Goal: Information Seeking & Learning: Learn about a topic

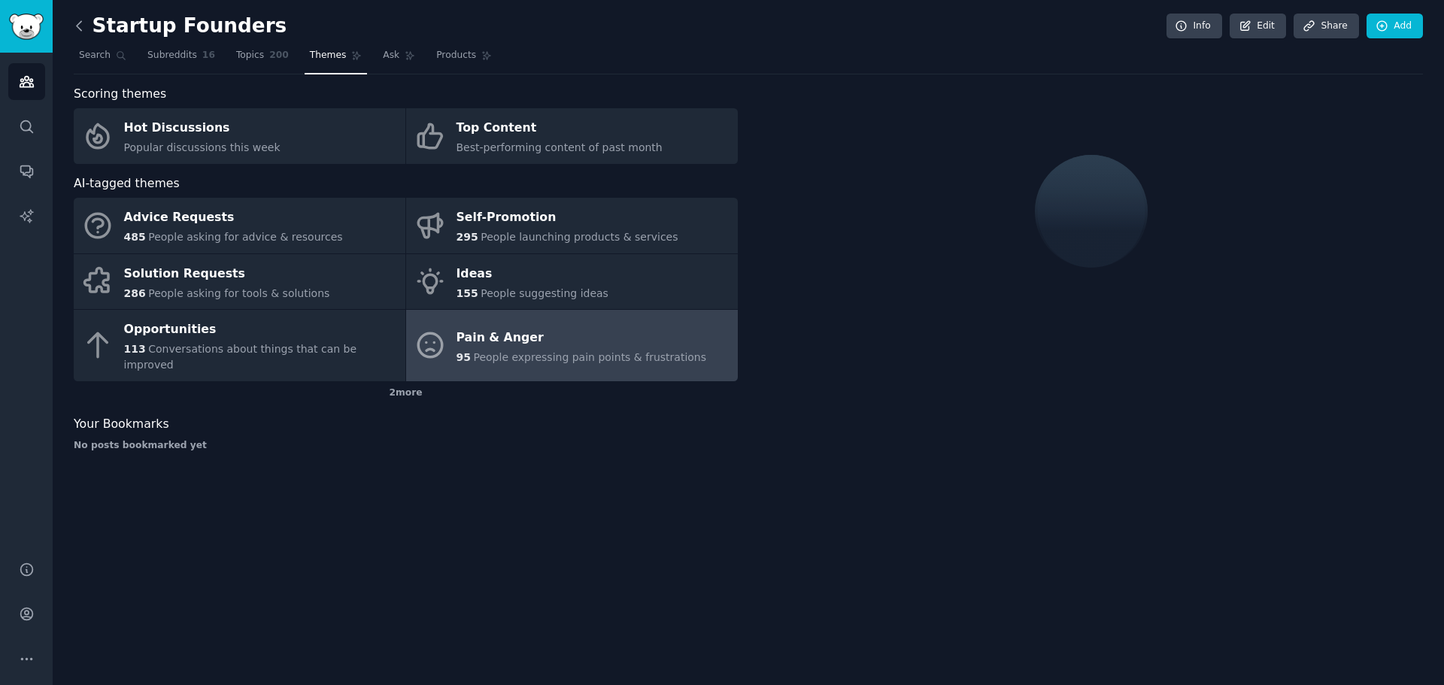
click at [86, 29] on icon at bounding box center [79, 26] width 16 height 16
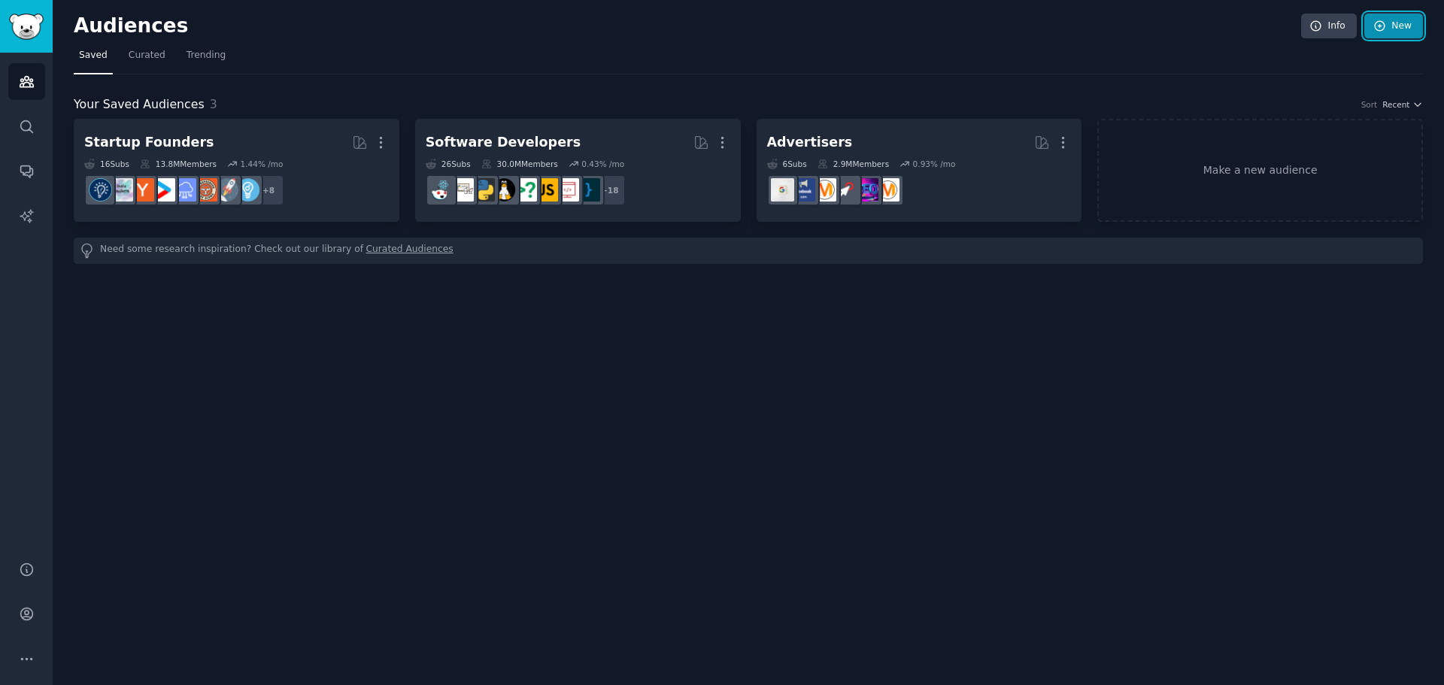
click at [1399, 29] on link "New" at bounding box center [1393, 27] width 59 height 26
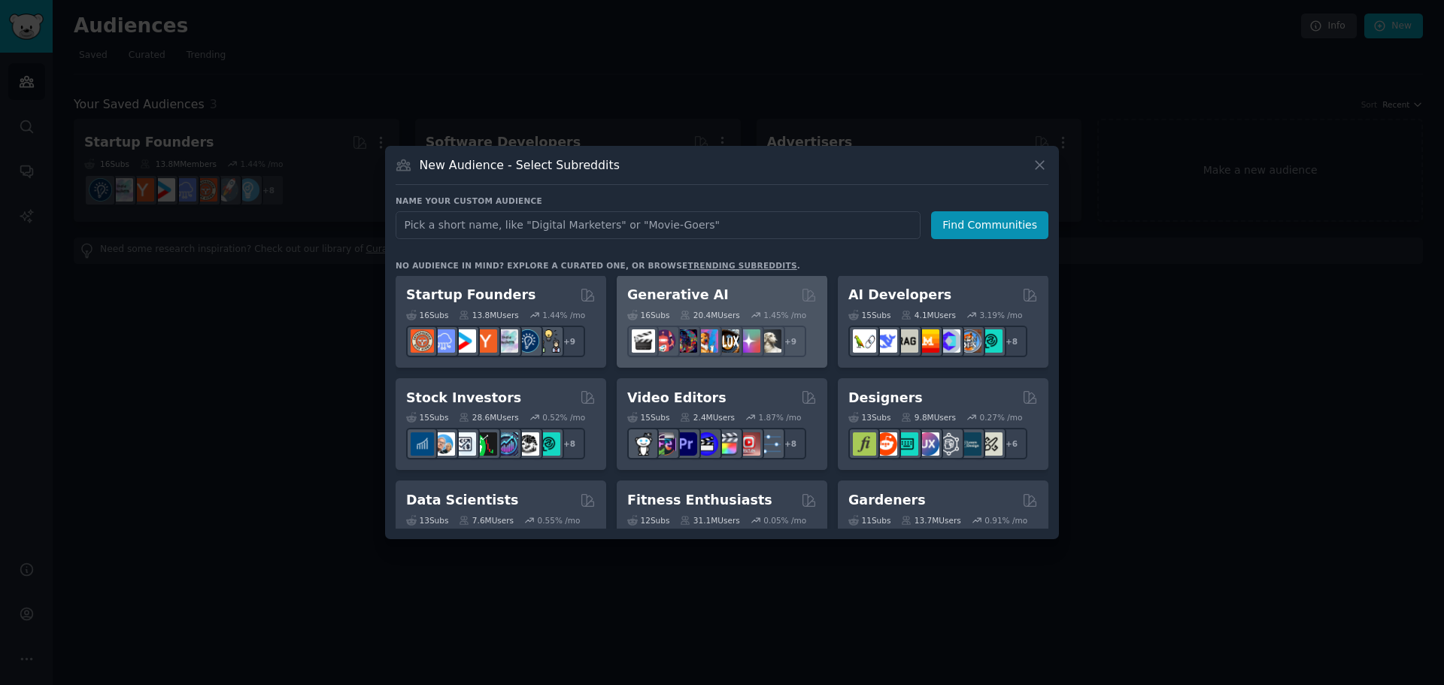
scroll to position [226, 0]
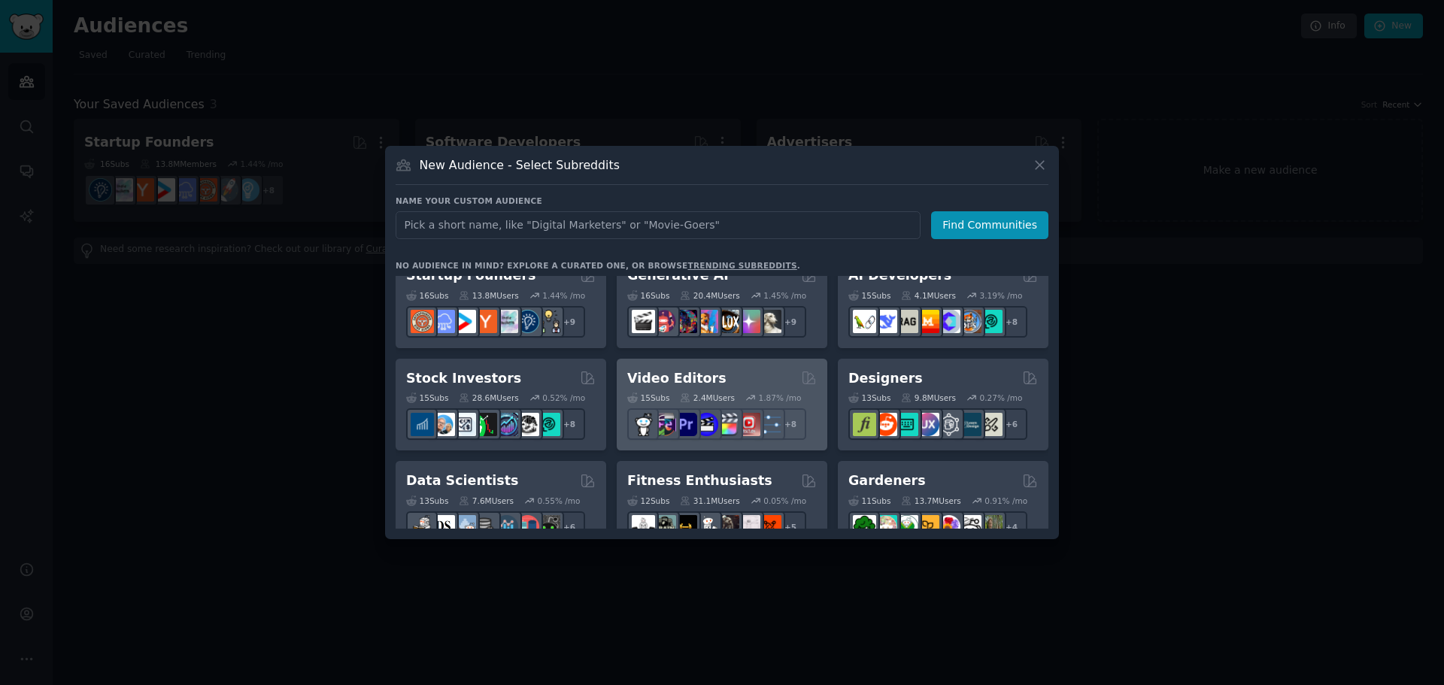
click at [701, 376] on h2 "Video Editors" at bounding box center [676, 378] width 99 height 19
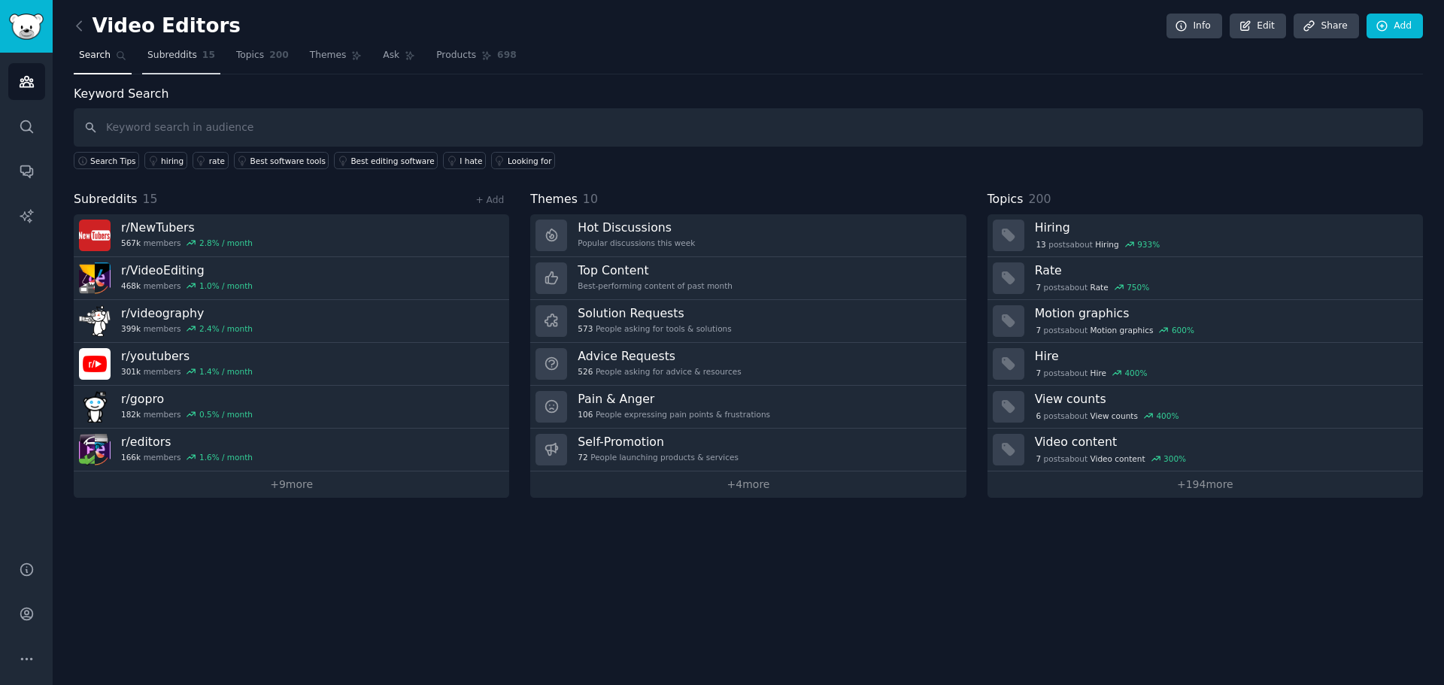
drag, startPoint x: 176, startPoint y: 56, endPoint x: 194, endPoint y: 59, distance: 18.2
click at [176, 56] on span "Subreddits" at bounding box center [172, 56] width 50 height 14
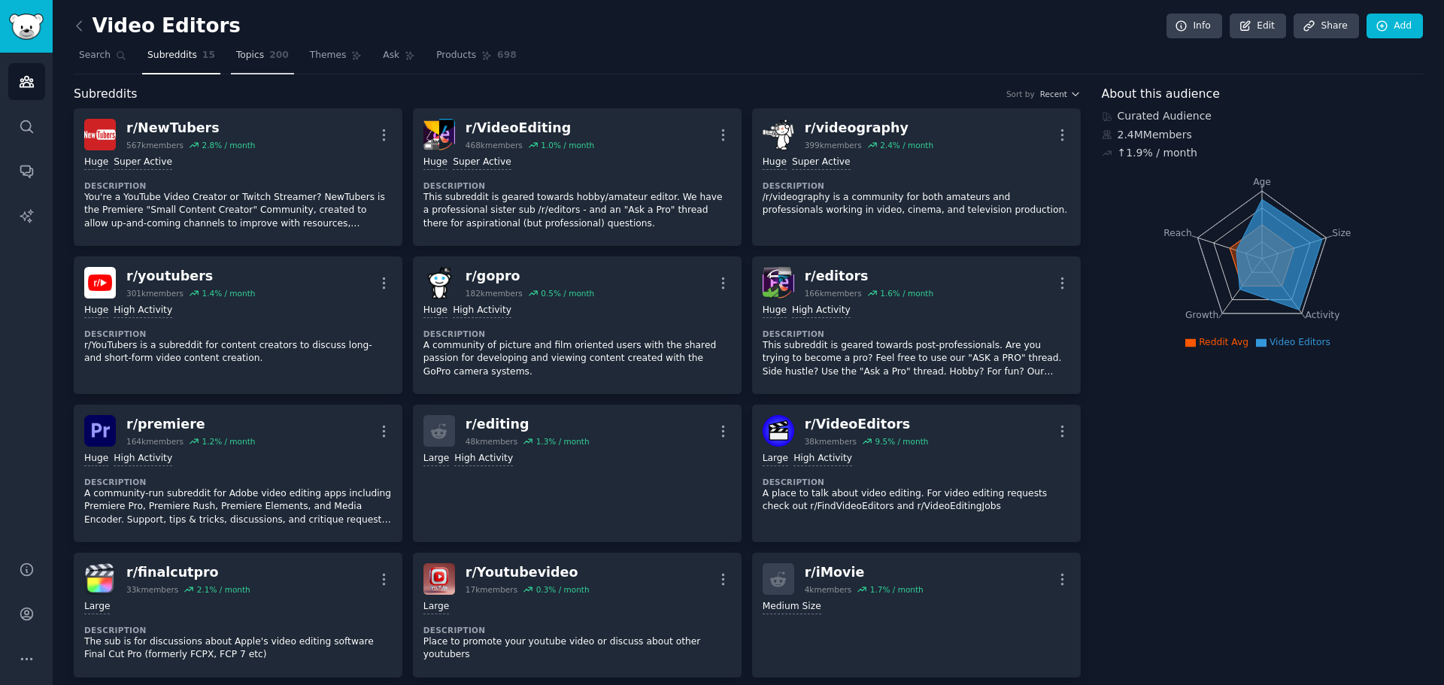
click at [247, 56] on span "Topics" at bounding box center [250, 56] width 28 height 14
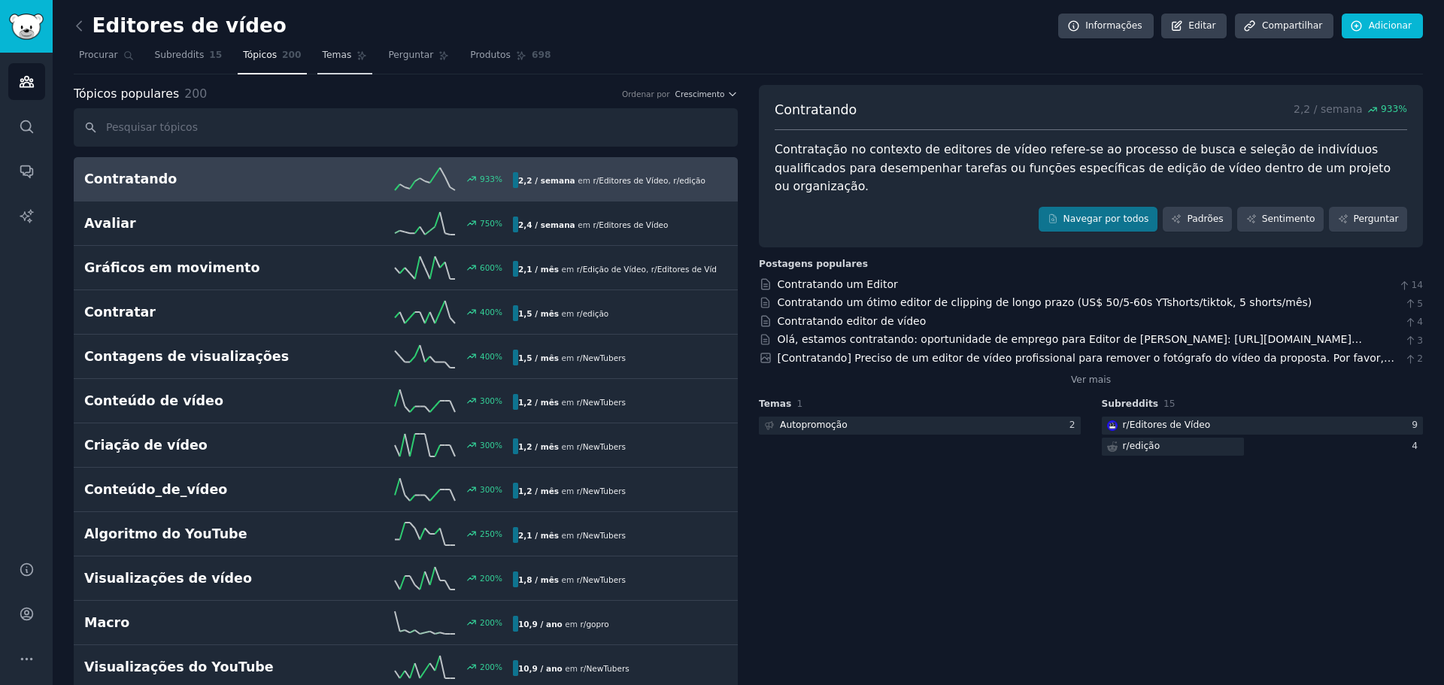
click at [326, 54] on font "Temas" at bounding box center [337, 55] width 29 height 11
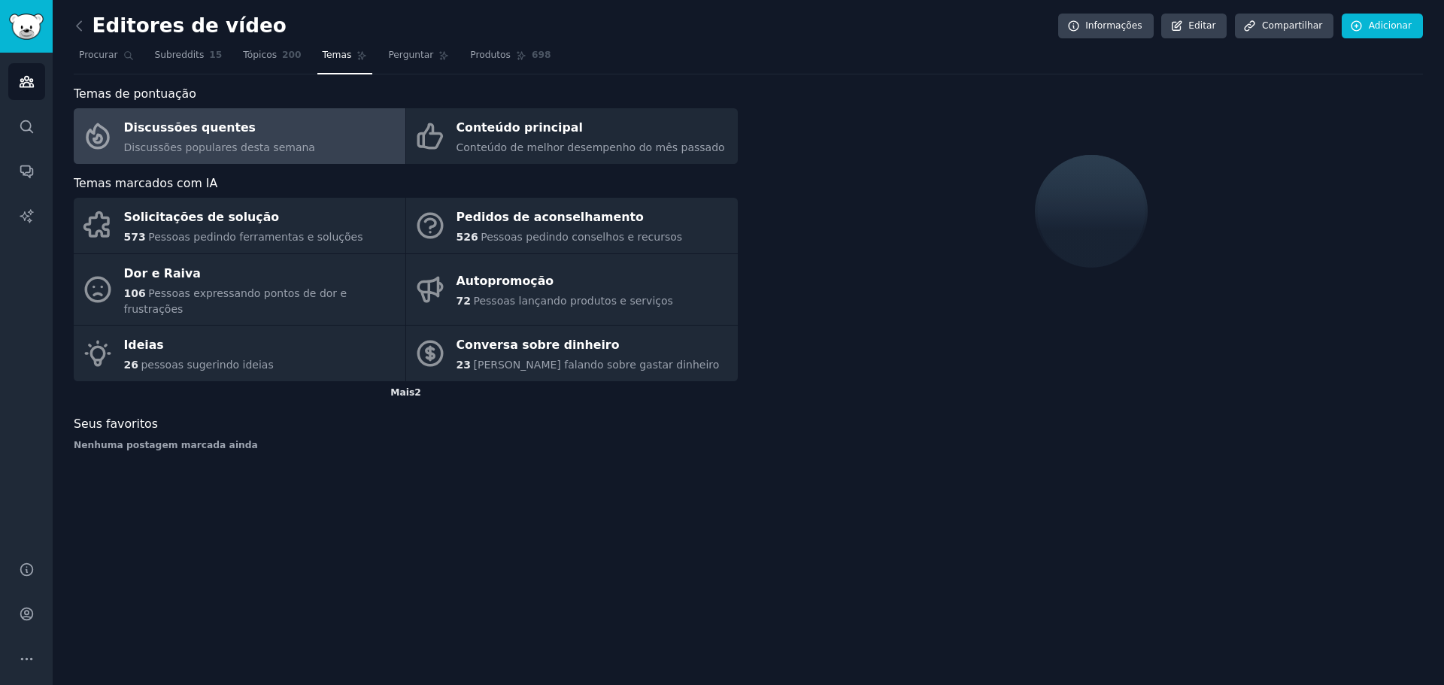
click at [413, 387] on font "Mais" at bounding box center [402, 392] width 24 height 11
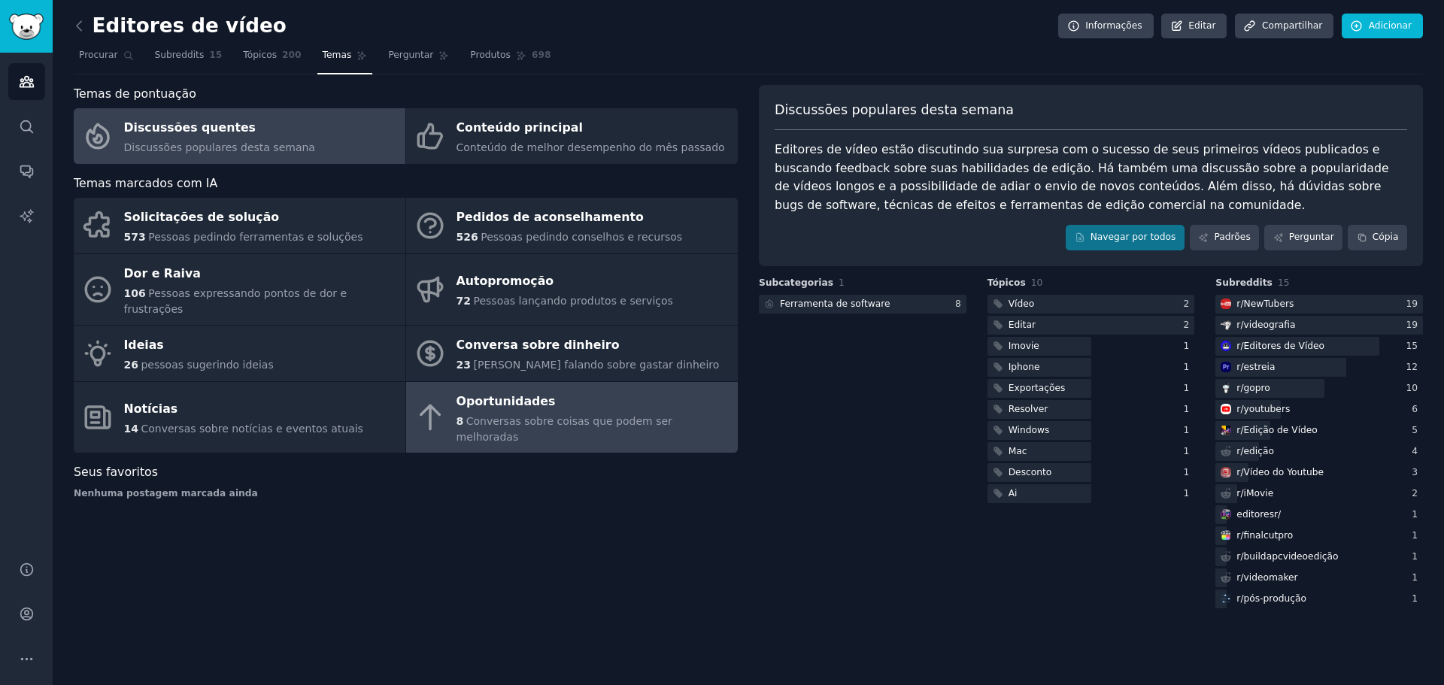
click at [502, 395] on div "Oportunidades" at bounding box center [593, 402] width 274 height 24
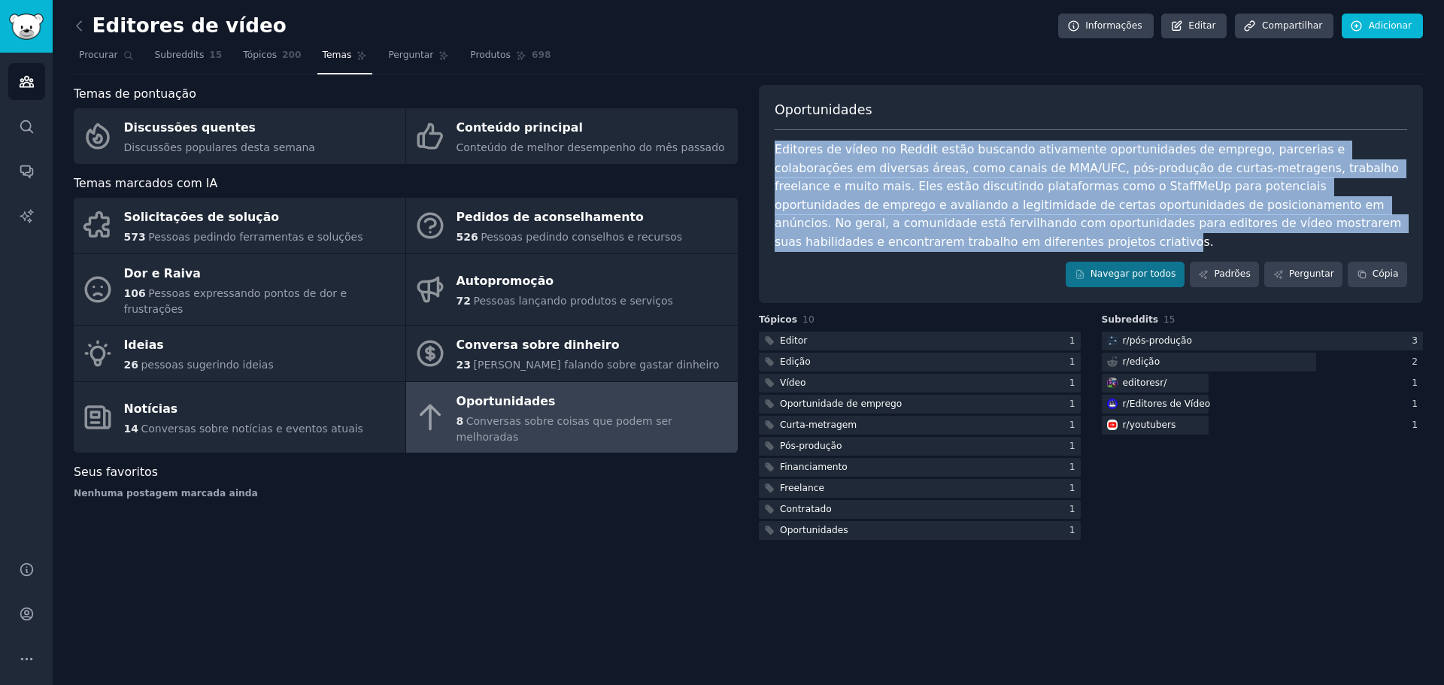
drag, startPoint x: 775, startPoint y: 141, endPoint x: 1331, endPoint y: 224, distance: 562.0
click at [1331, 224] on div "Editores de vídeo no Reddit estão buscando ativamente oportunidades de emprego,…" at bounding box center [1091, 196] width 632 height 111
click at [1151, 167] on font "Editores de vídeo no Reddit estão buscando ativamente oportunidades de emprego,…" at bounding box center [1090, 195] width 630 height 107
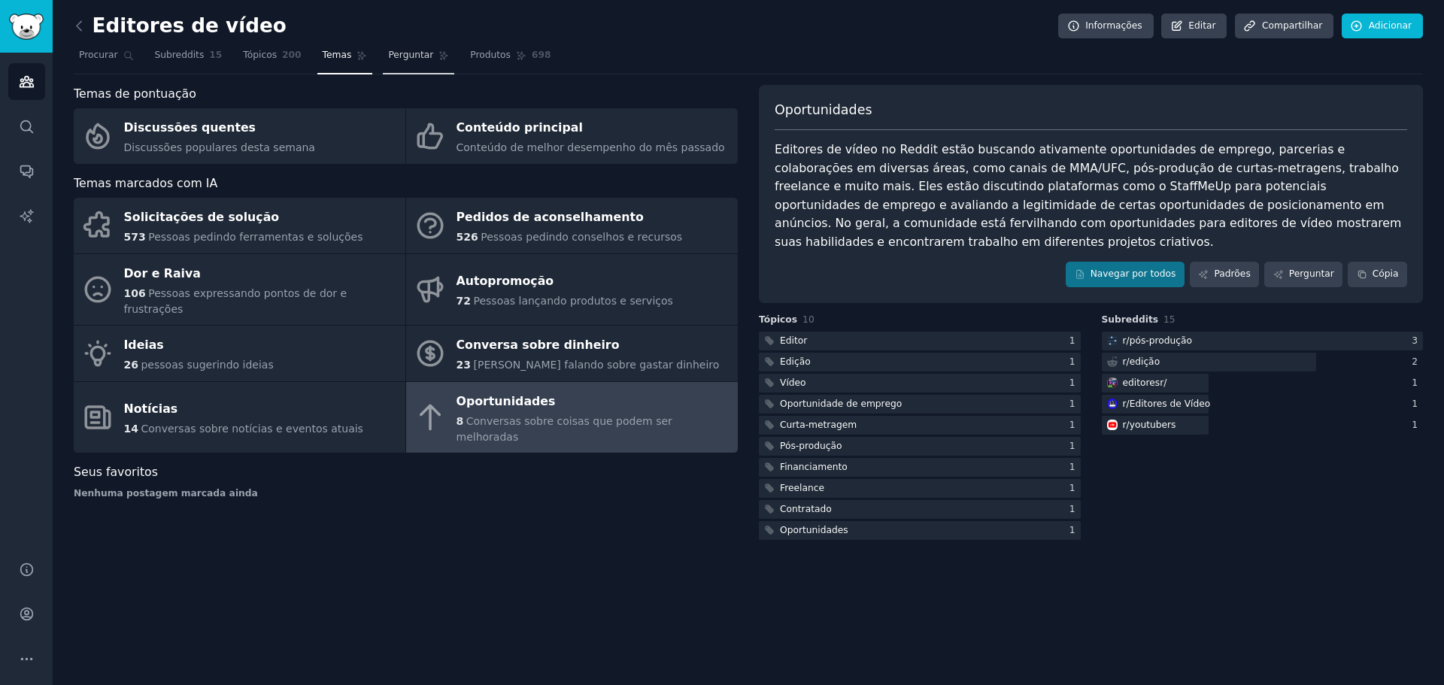
click at [404, 62] on span "Perguntar" at bounding box center [410, 56] width 45 height 14
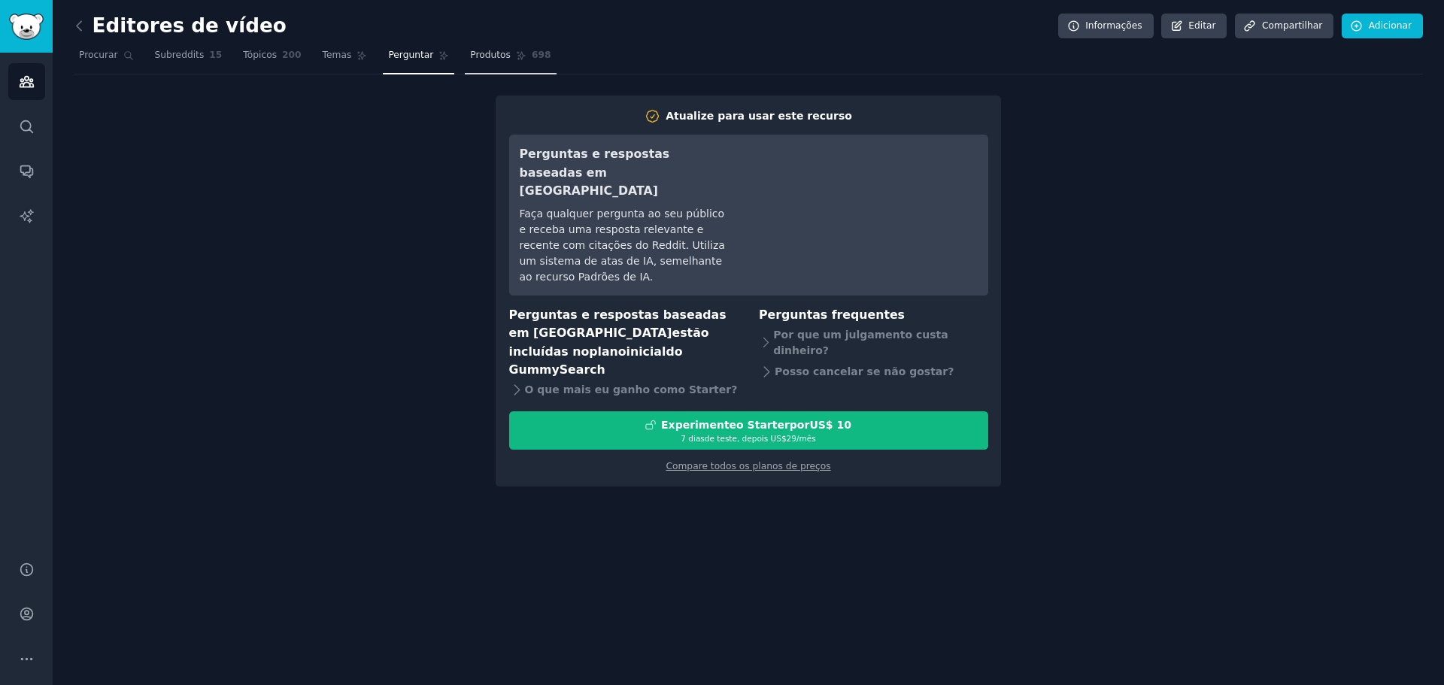
click at [473, 59] on font "Produtos" at bounding box center [490, 55] width 41 height 11
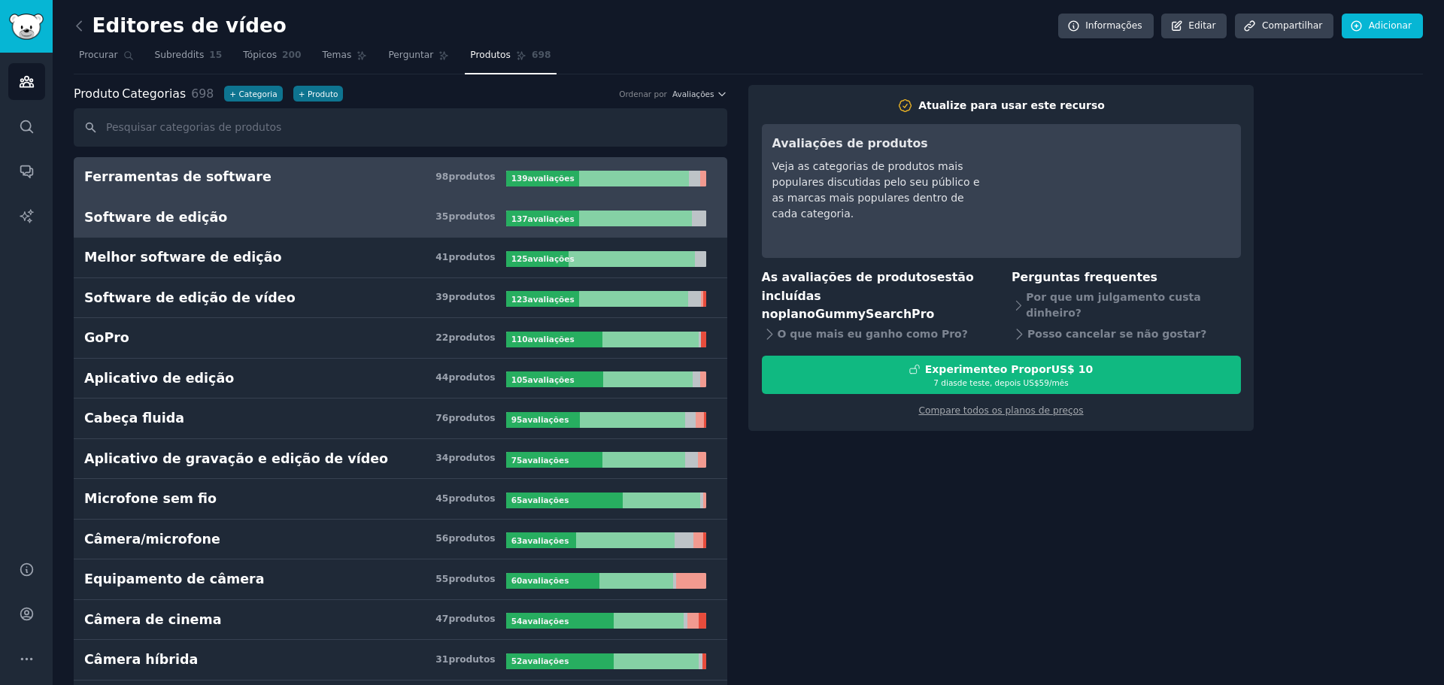
click at [133, 226] on link "Software de edição 35 produtos ​ 137 avaliações ​" at bounding box center [400, 218] width 653 height 41
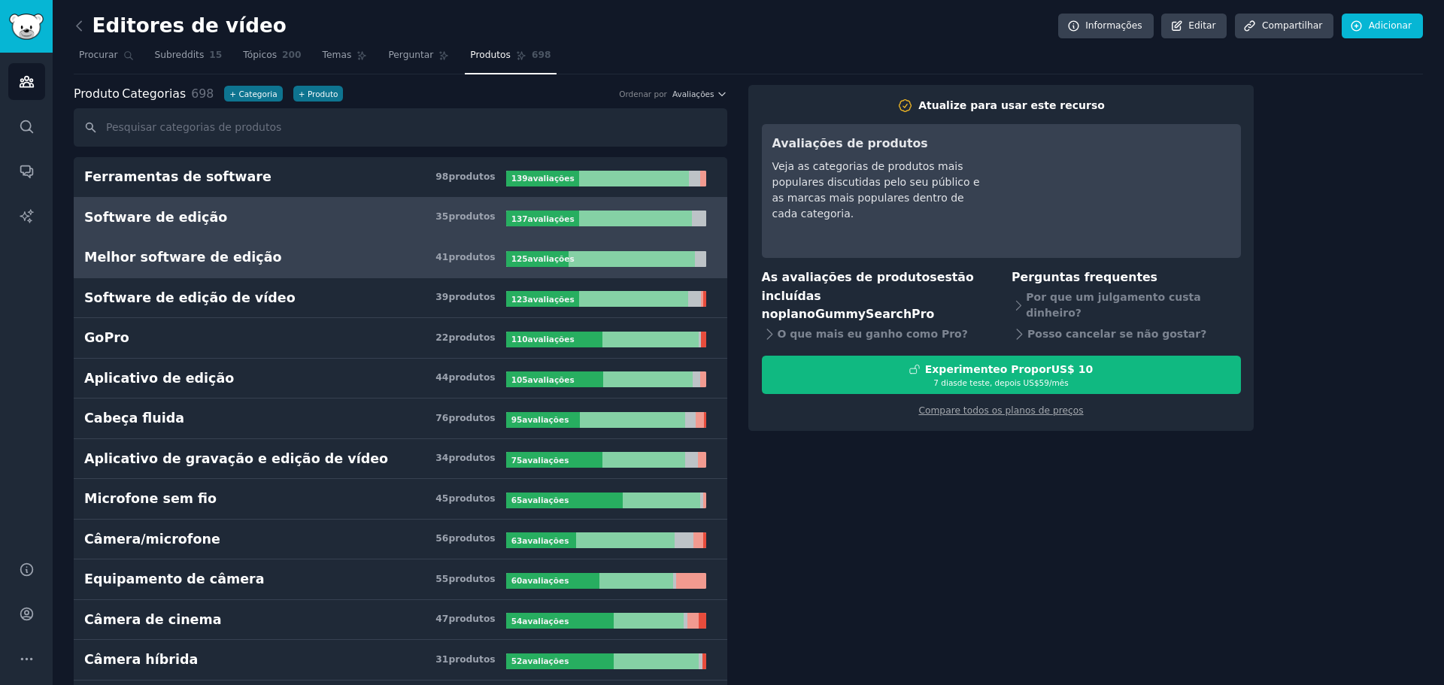
click at [144, 265] on font "Melhor software de edição" at bounding box center [183, 257] width 198 height 15
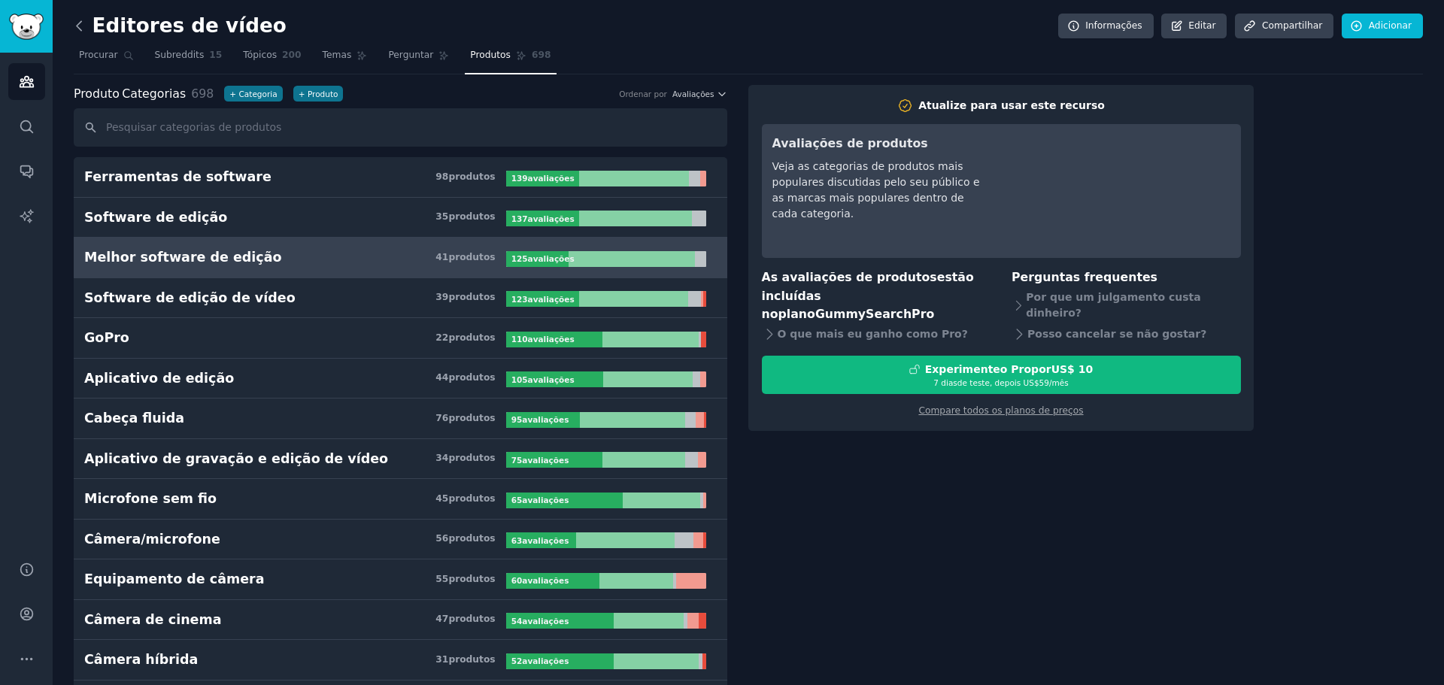
click at [79, 27] on icon at bounding box center [79, 26] width 16 height 16
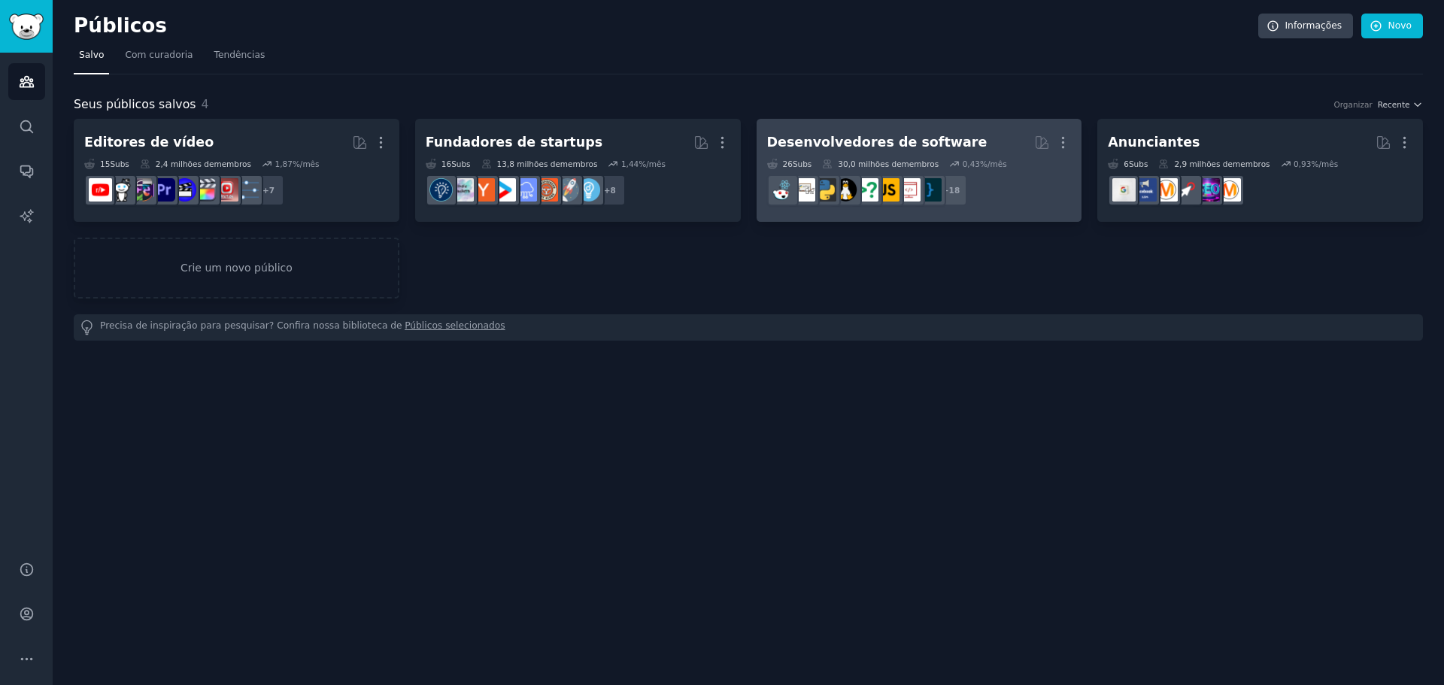
click at [907, 138] on font "Desenvolvedores de software" at bounding box center [877, 142] width 220 height 15
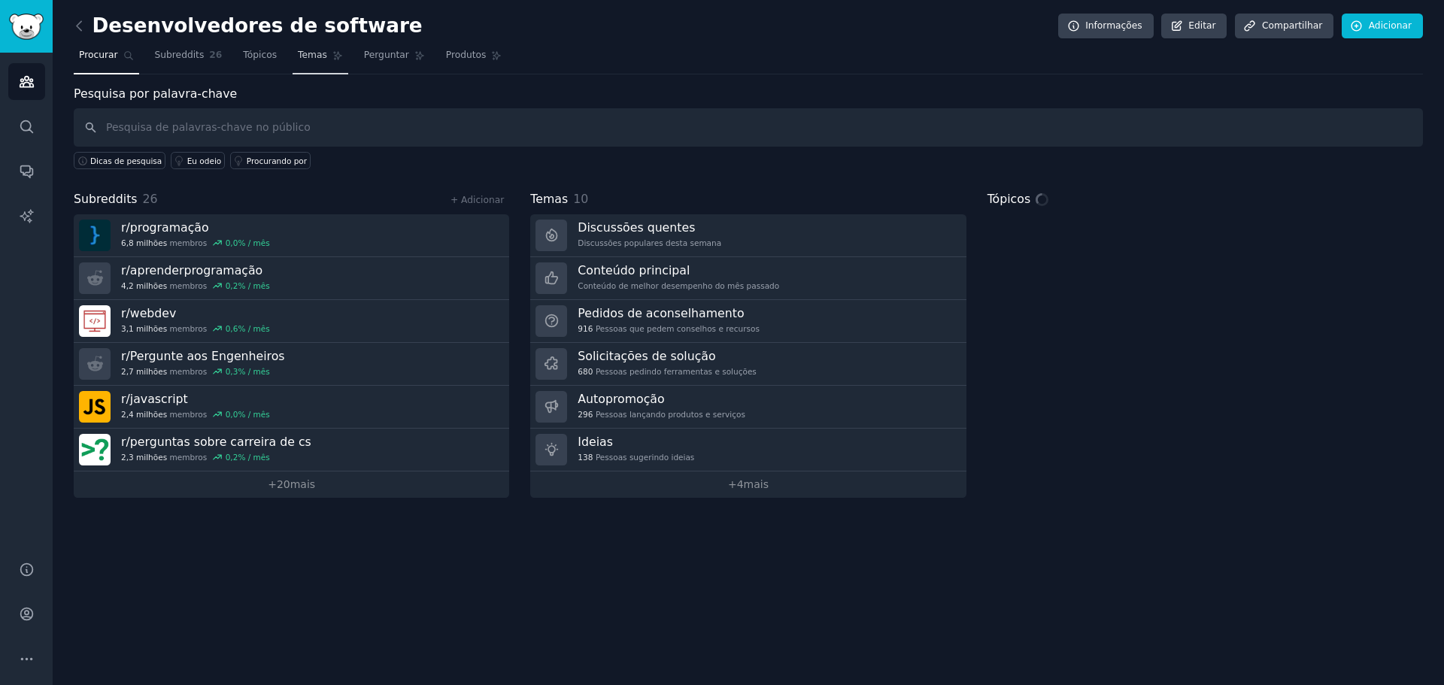
click at [311, 63] on link "Temas" at bounding box center [321, 59] width 56 height 31
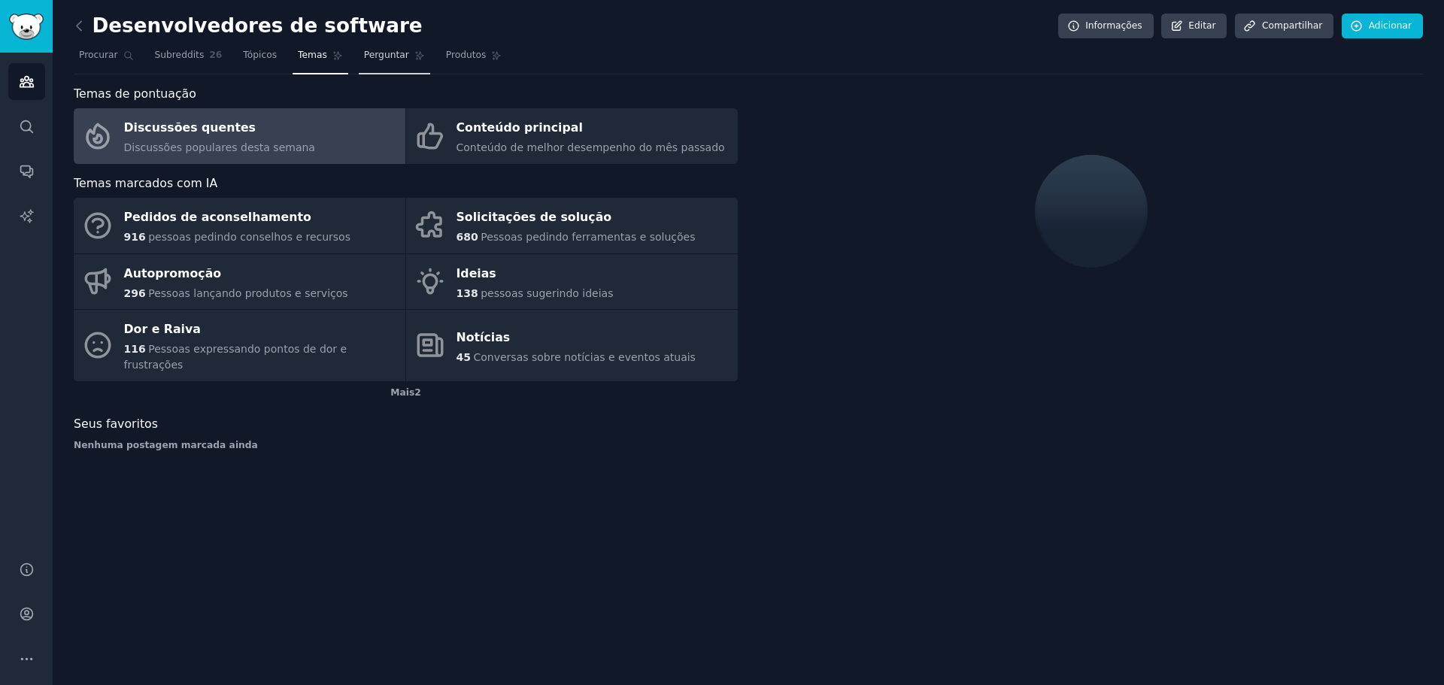
click at [381, 63] on link "Perguntar" at bounding box center [394, 59] width 71 height 31
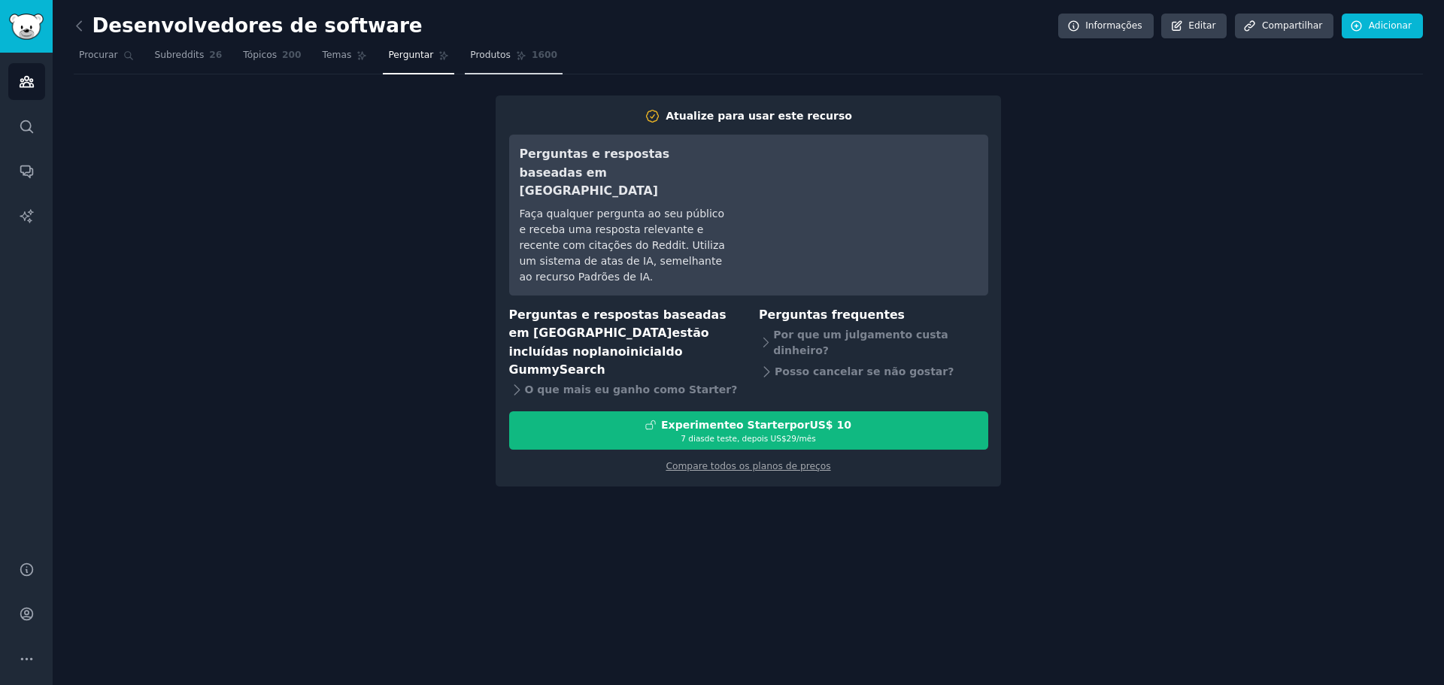
click at [474, 65] on link "Produtos 1600" at bounding box center [514, 59] width 98 height 31
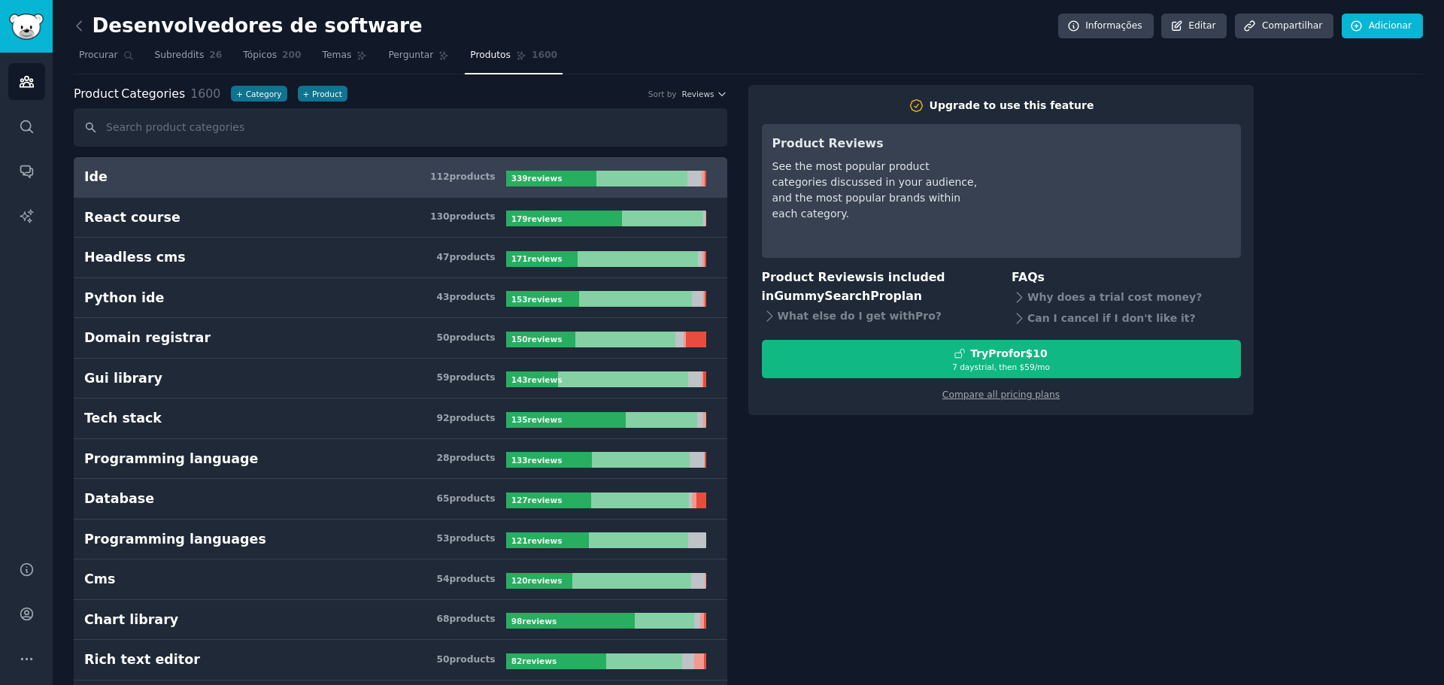
click at [478, 69] on link "Produtos 1600" at bounding box center [514, 59] width 98 height 31
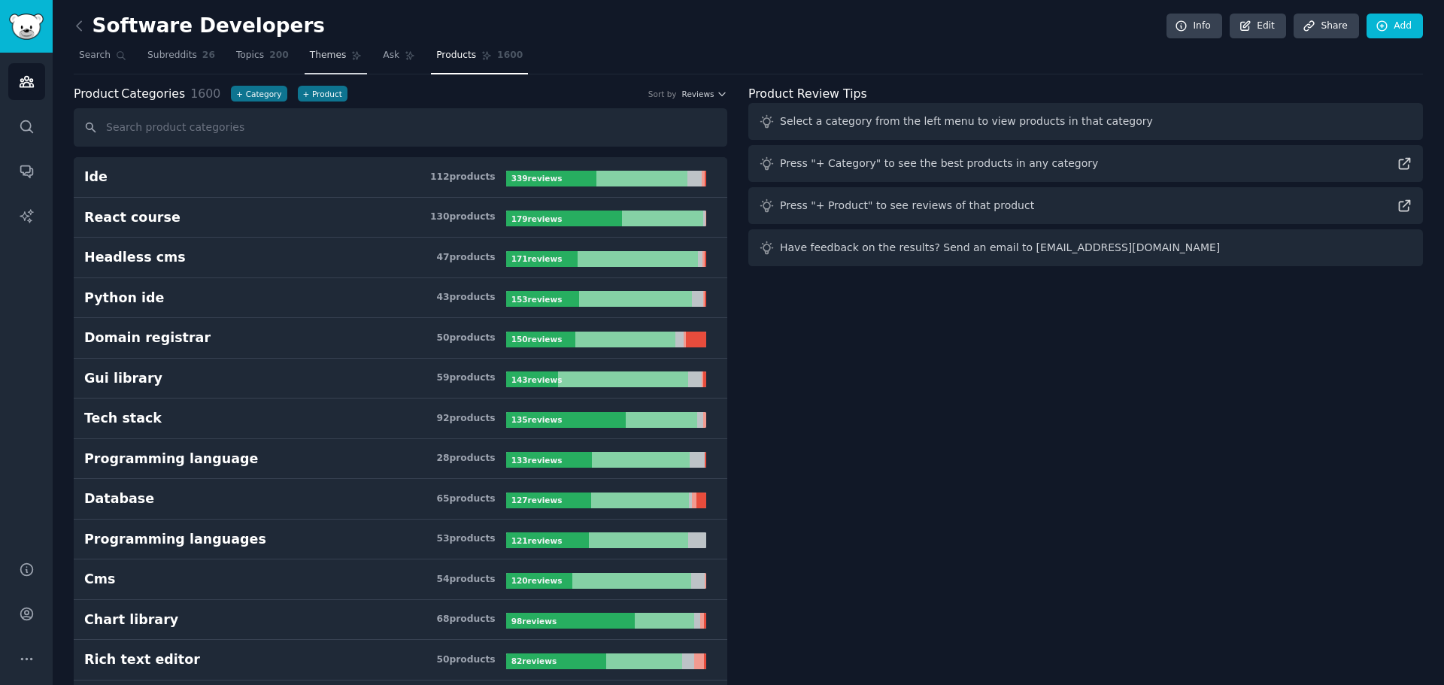
click at [320, 64] on link "Themes" at bounding box center [336, 59] width 63 height 31
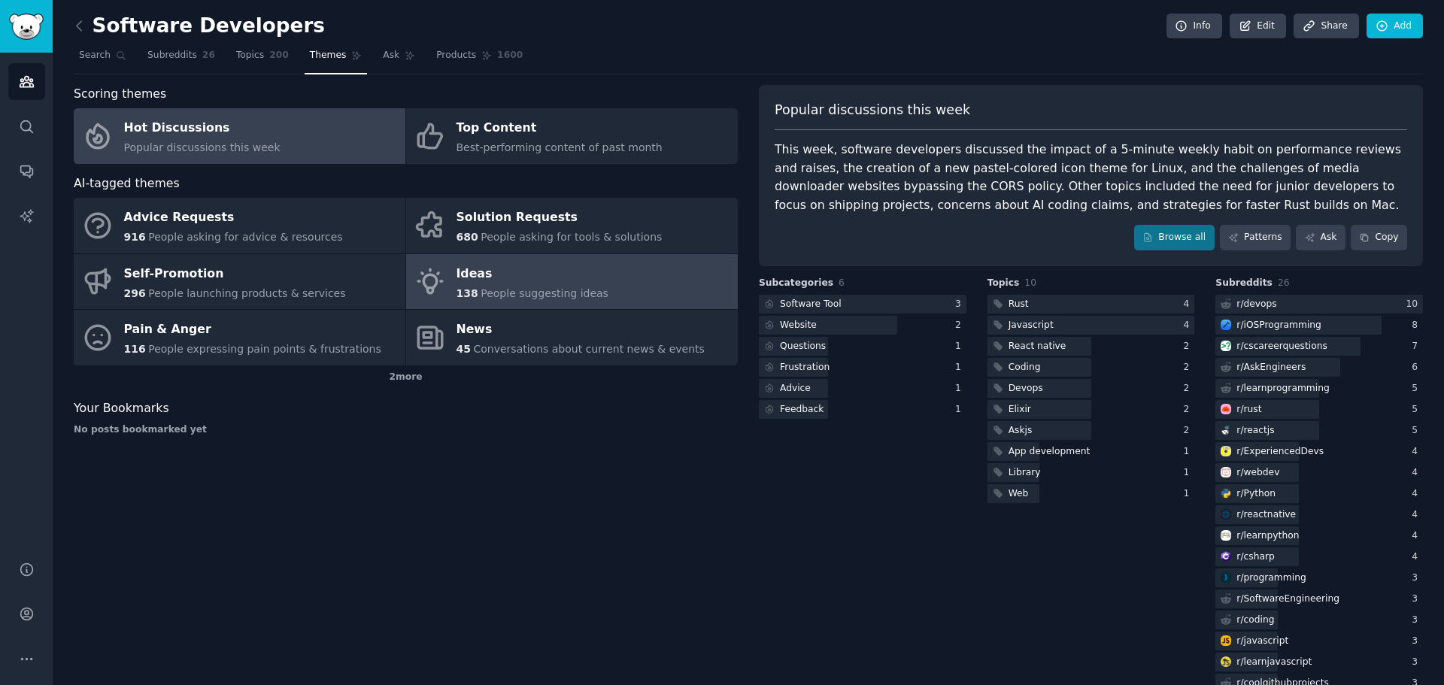
click at [515, 286] on div "138 People suggesting ideas" at bounding box center [532, 294] width 152 height 16
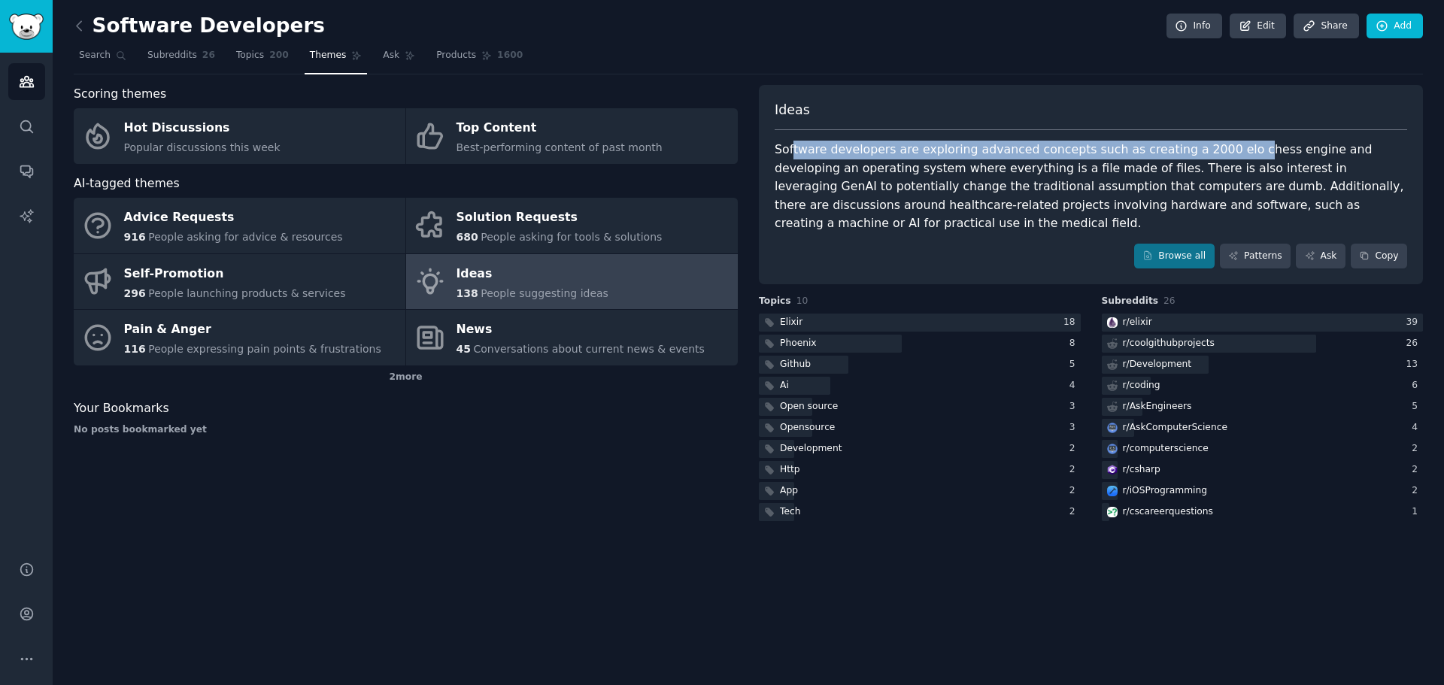
drag, startPoint x: 793, startPoint y: 147, endPoint x: 1211, endPoint y: 137, distance: 418.2
click at [1211, 137] on div "Ideas Software developers are exploring advanced concepts such as creating a 20…" at bounding box center [1091, 185] width 664 height 200
click at [1260, 160] on div "Software developers are exploring advanced concepts such as creating a 2000 elo…" at bounding box center [1091, 187] width 632 height 92
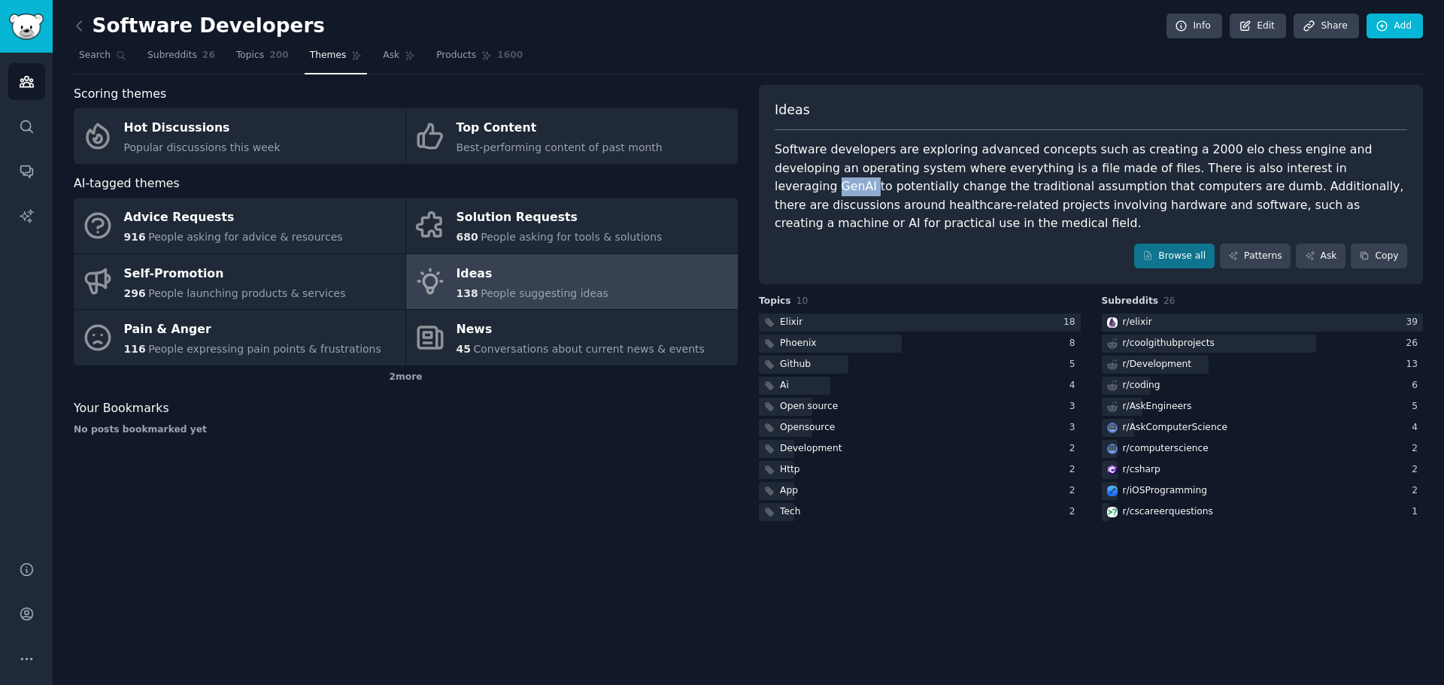
drag, startPoint x: 1258, startPoint y: 168, endPoint x: 1291, endPoint y: 173, distance: 33.5
click at [1291, 173] on div "Software developers are exploring advanced concepts such as creating a 2000 elo…" at bounding box center [1091, 187] width 632 height 92
click at [1363, 180] on div "Software developers are exploring advanced concepts such as creating a 2000 elo…" at bounding box center [1091, 187] width 632 height 92
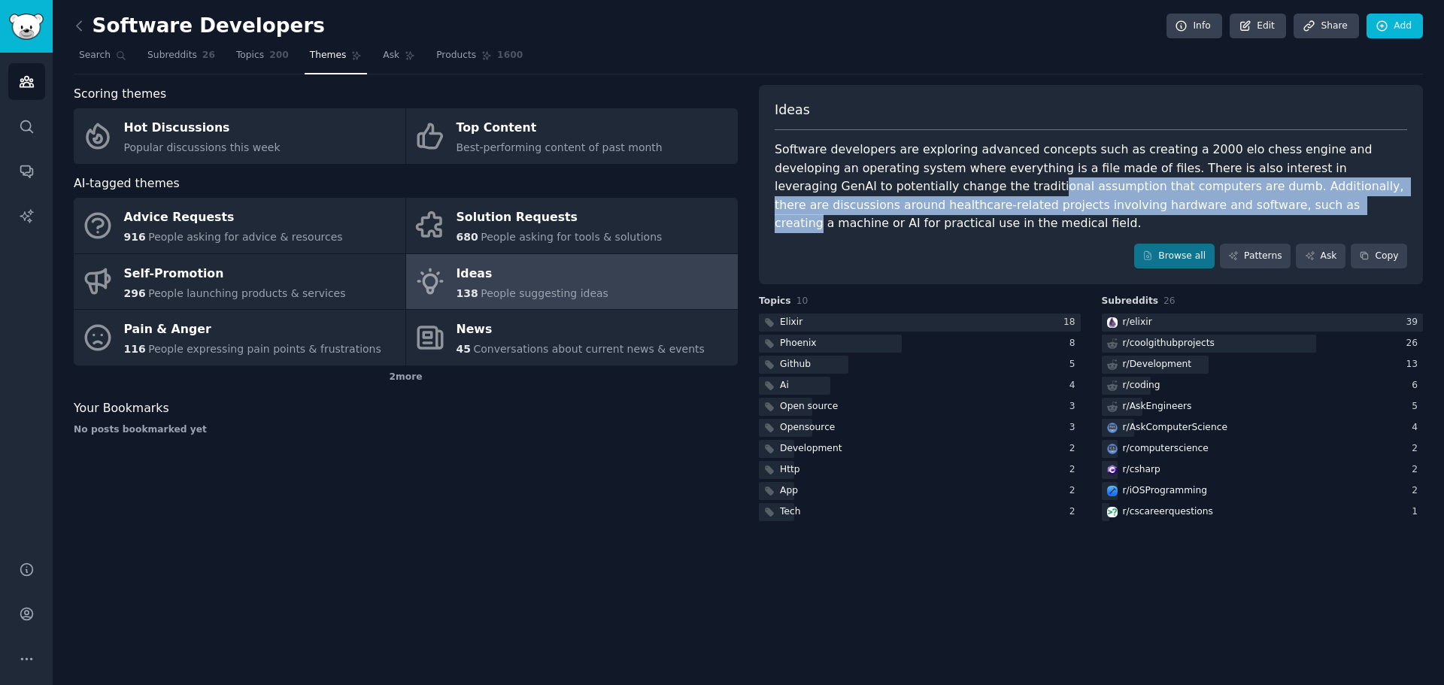
drag, startPoint x: 828, startPoint y: 188, endPoint x: 1081, endPoint y: 198, distance: 252.9
click at [1081, 198] on div "Software developers are exploring advanced concepts such as creating a 2000 elo…" at bounding box center [1091, 187] width 632 height 92
click at [1155, 193] on div "Software developers are exploring advanced concepts such as creating a 2000 elo…" at bounding box center [1091, 187] width 632 height 92
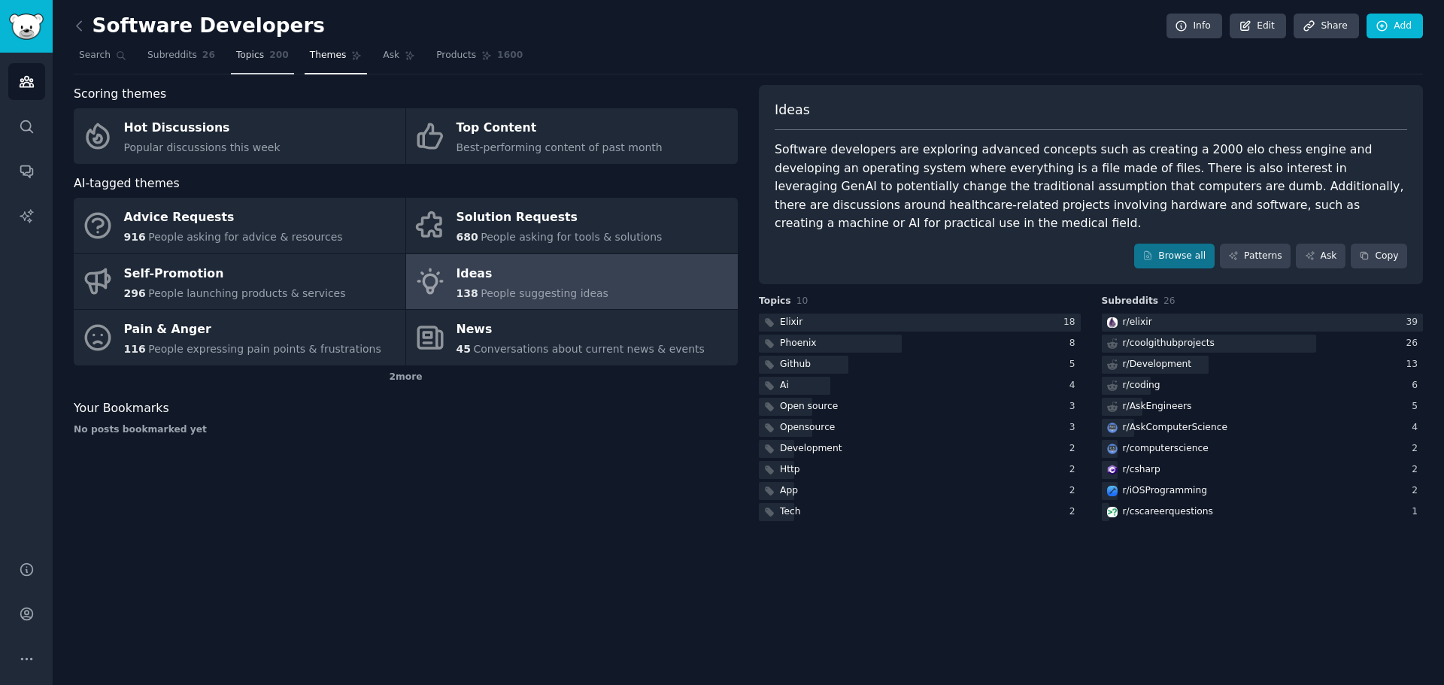
click at [236, 53] on span "Topics" at bounding box center [250, 56] width 28 height 14
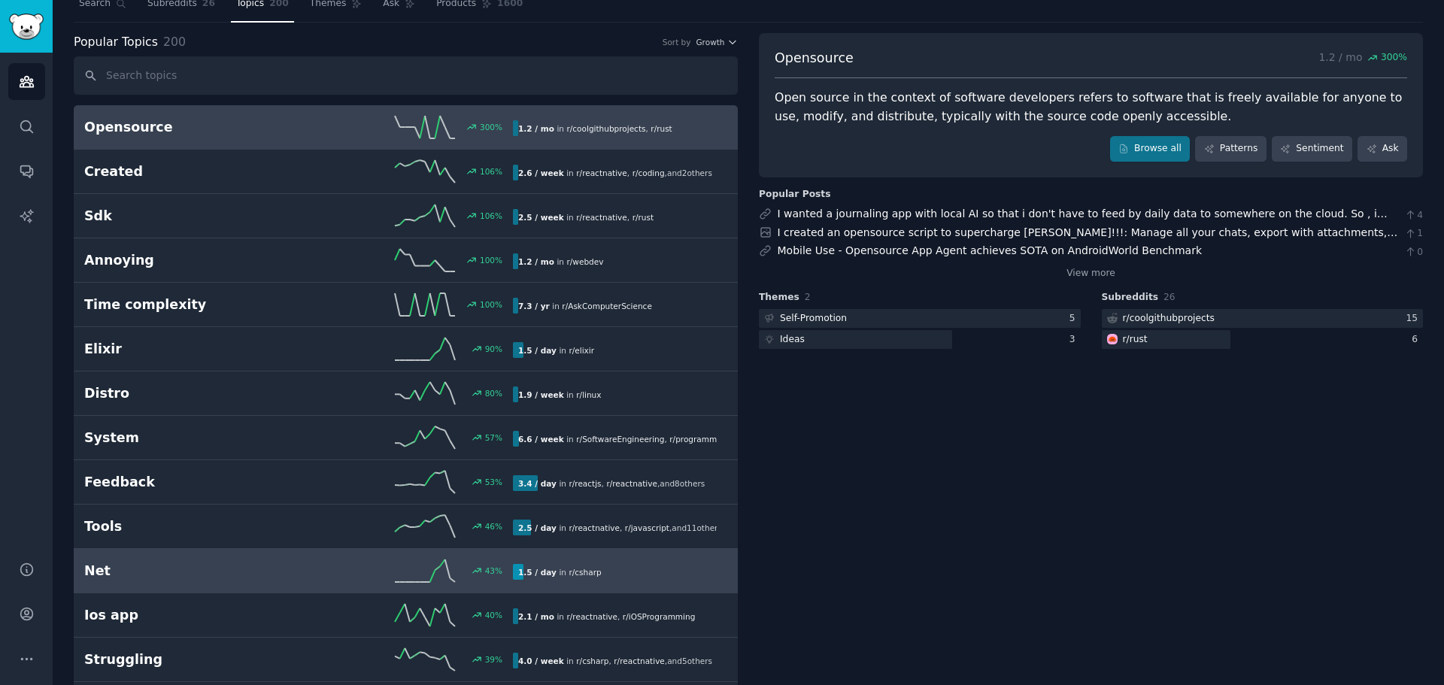
scroll to position [75, 0]
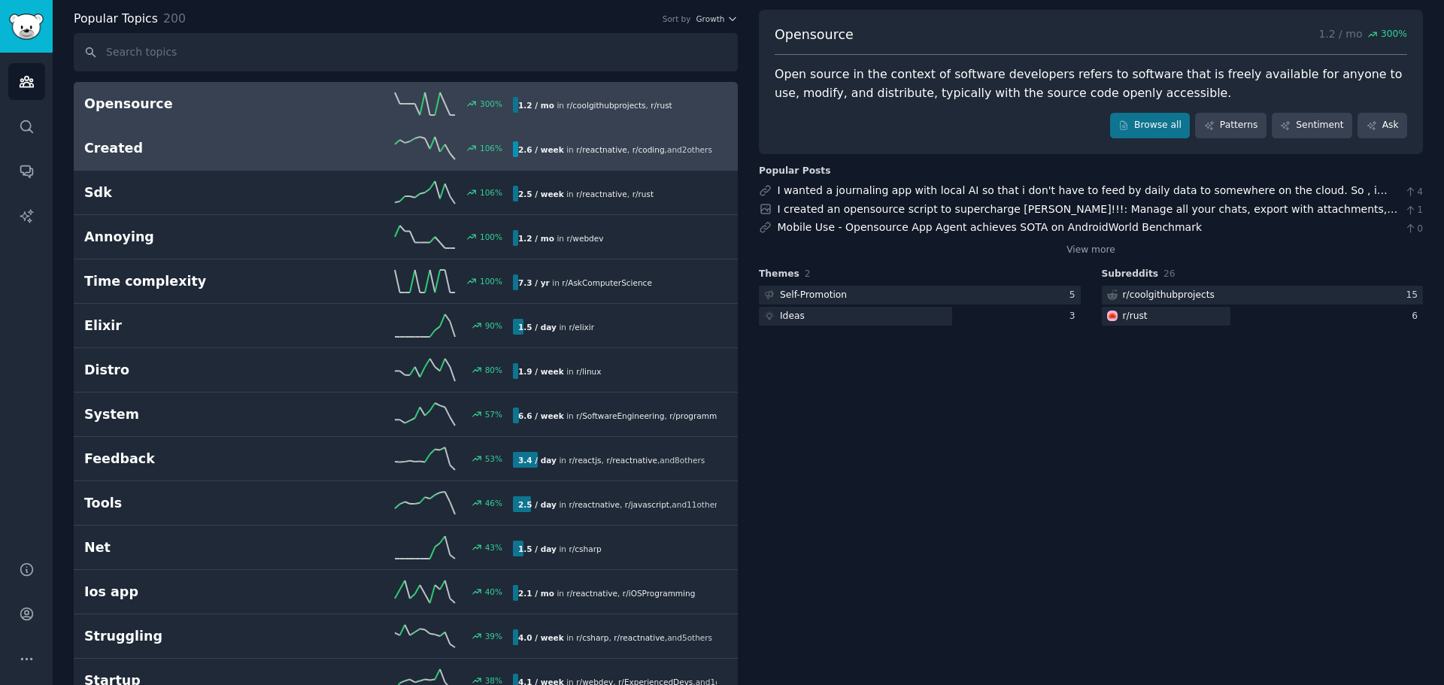
click at [439, 150] on icon at bounding box center [425, 148] width 60 height 23
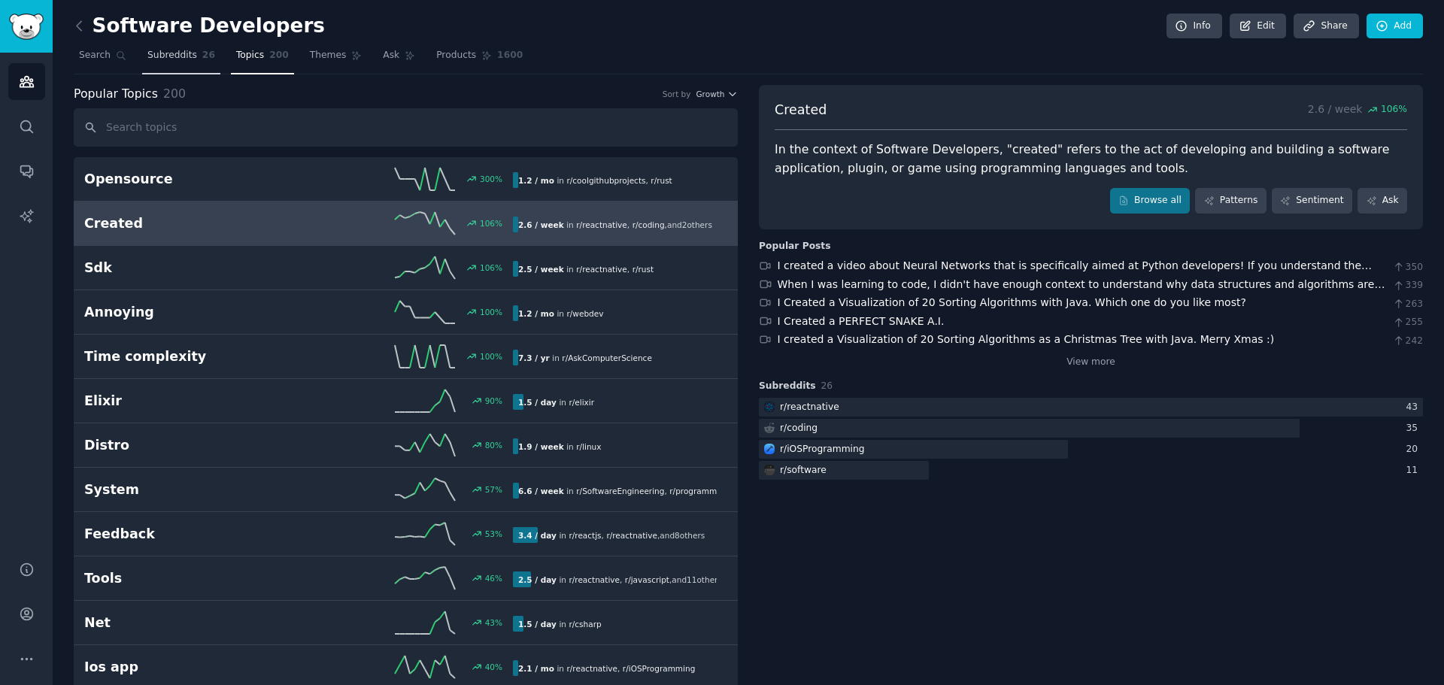
click at [190, 62] on link "Subreddits 26" at bounding box center [181, 59] width 78 height 31
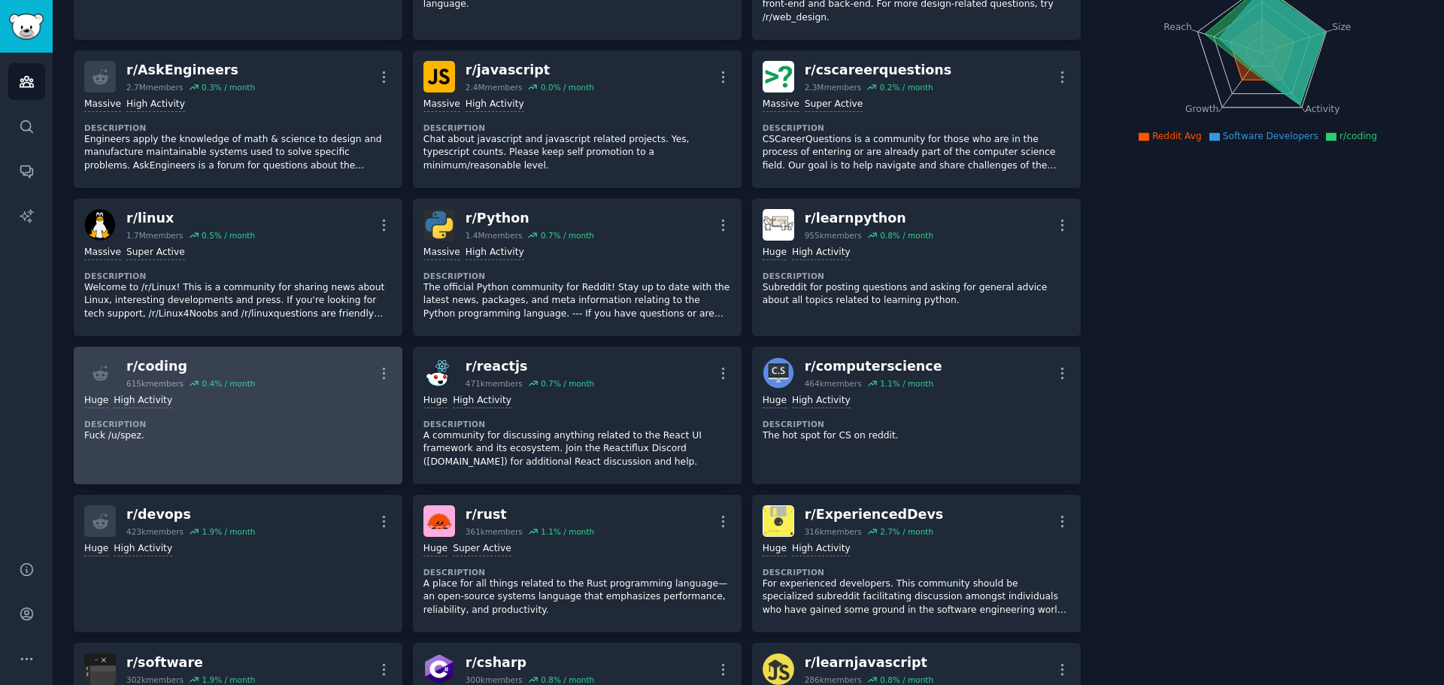
scroll to position [226, 0]
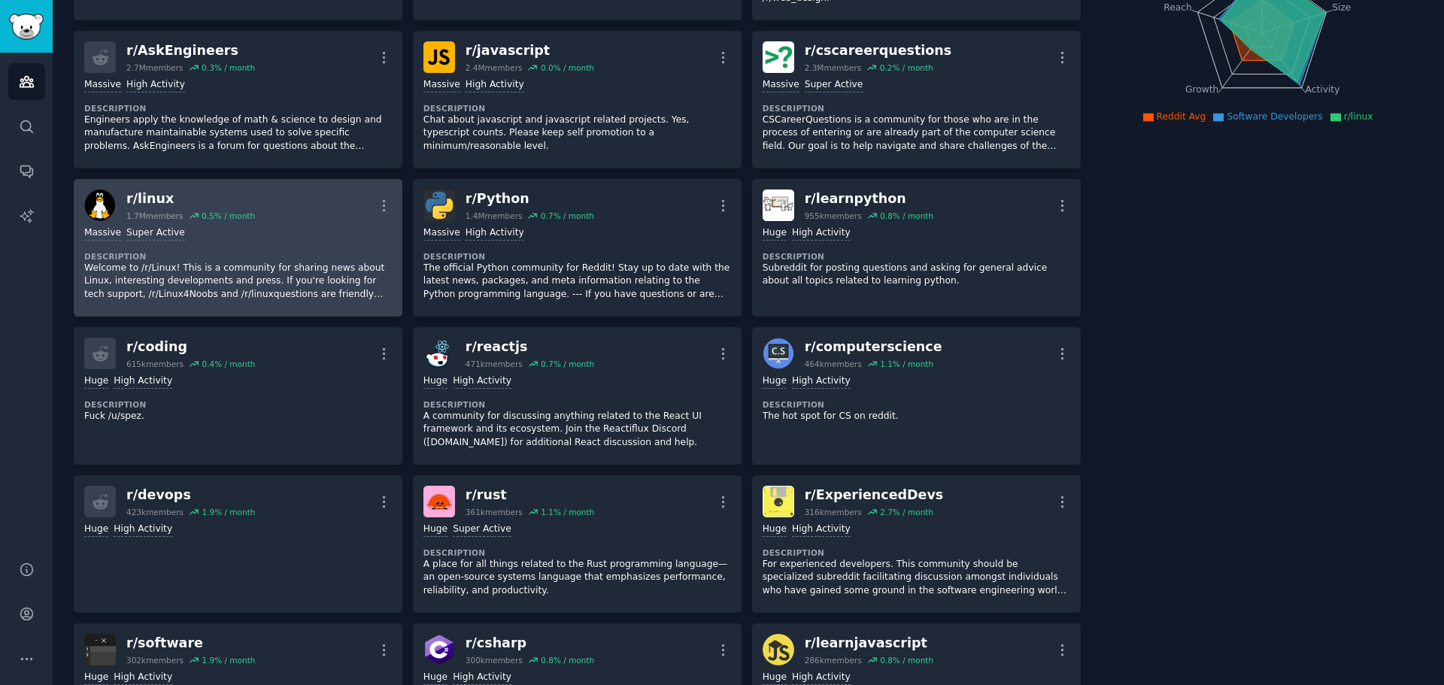
click at [299, 262] on p "Welcome to /r/Linux! This is a community for sharing news about Linux, interest…" at bounding box center [238, 282] width 308 height 40
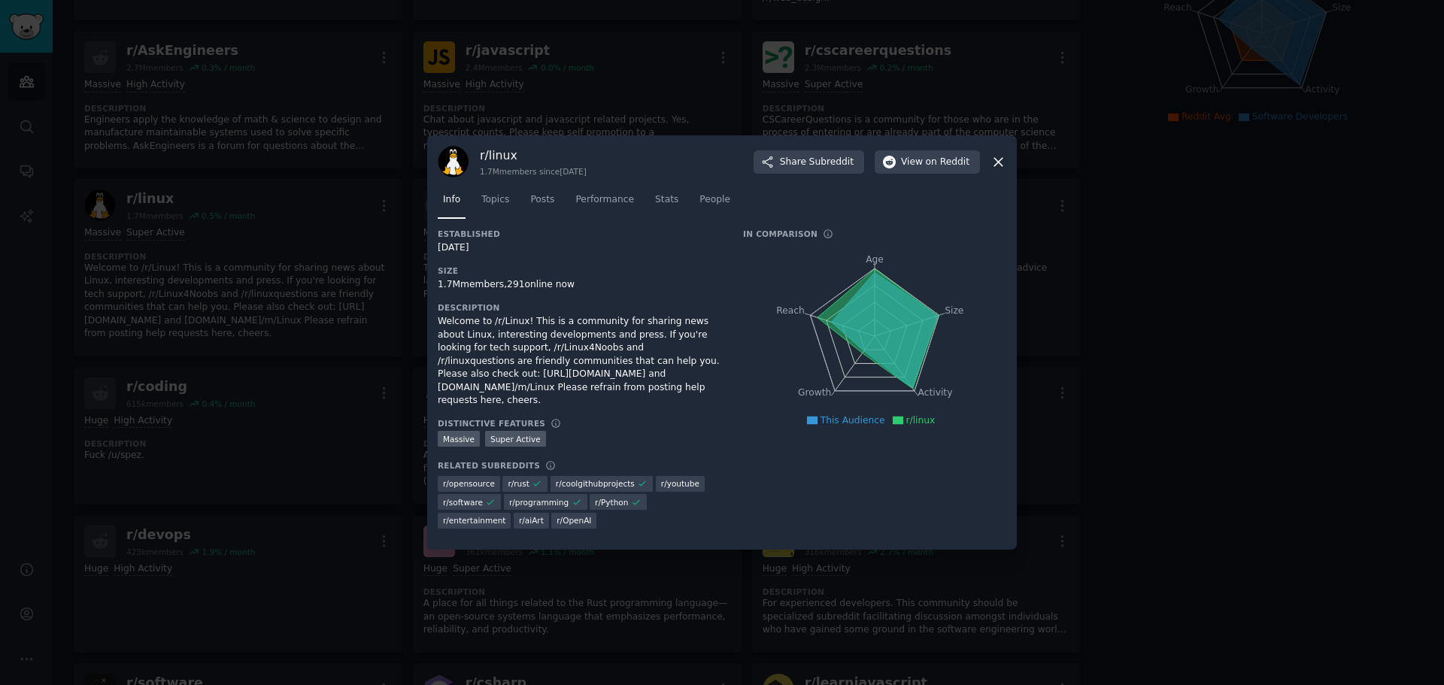
click at [271, 456] on div at bounding box center [722, 342] width 1444 height 685
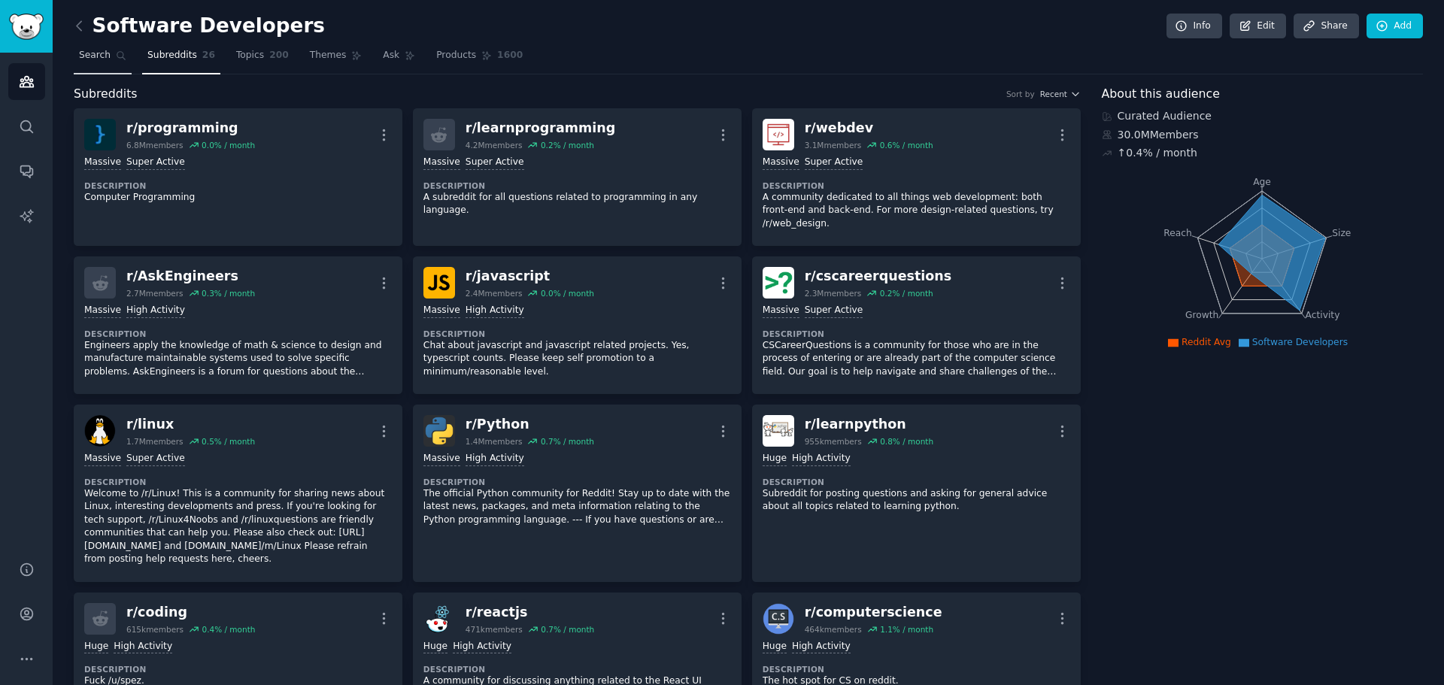
click at [109, 63] on link "Search" at bounding box center [103, 59] width 58 height 31
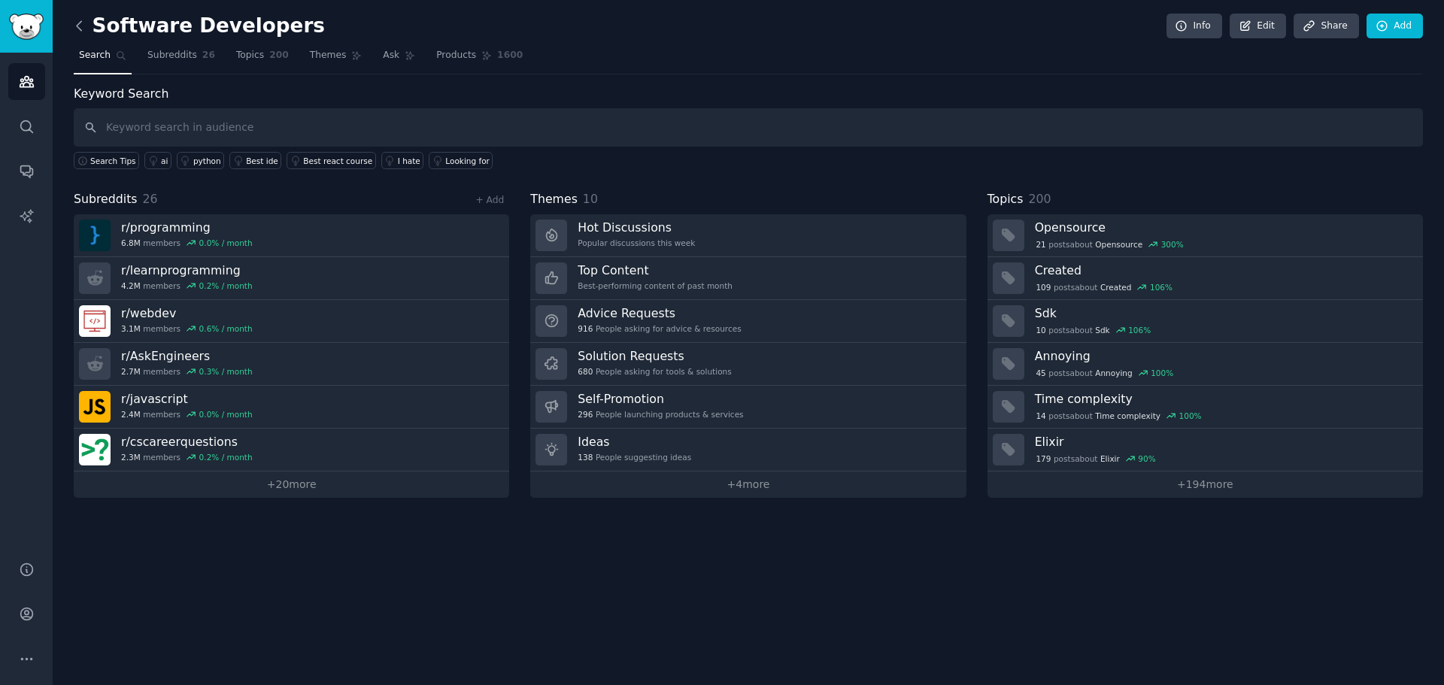
click at [84, 20] on icon at bounding box center [79, 26] width 16 height 16
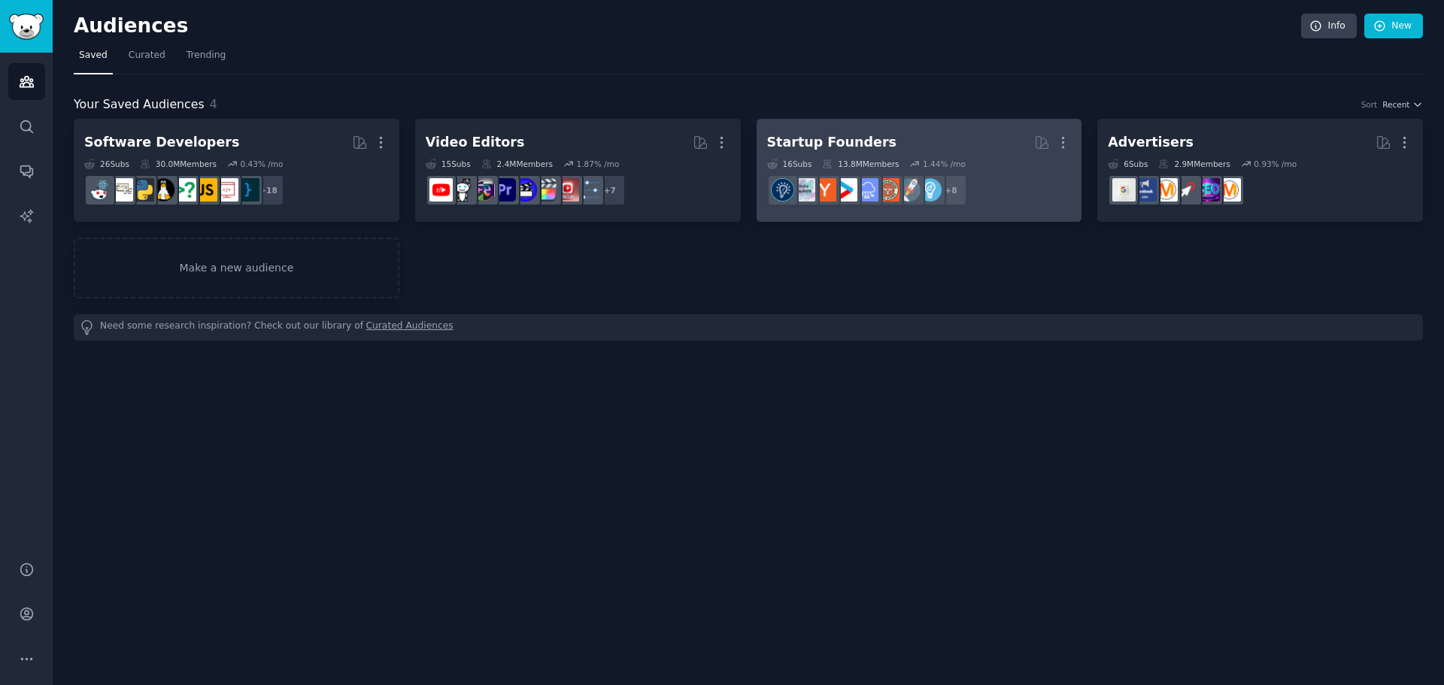
click at [915, 128] on link "Startup Founders More 16 Sub s 13.8M Members 1.44 % /mo + 8" at bounding box center [920, 170] width 326 height 103
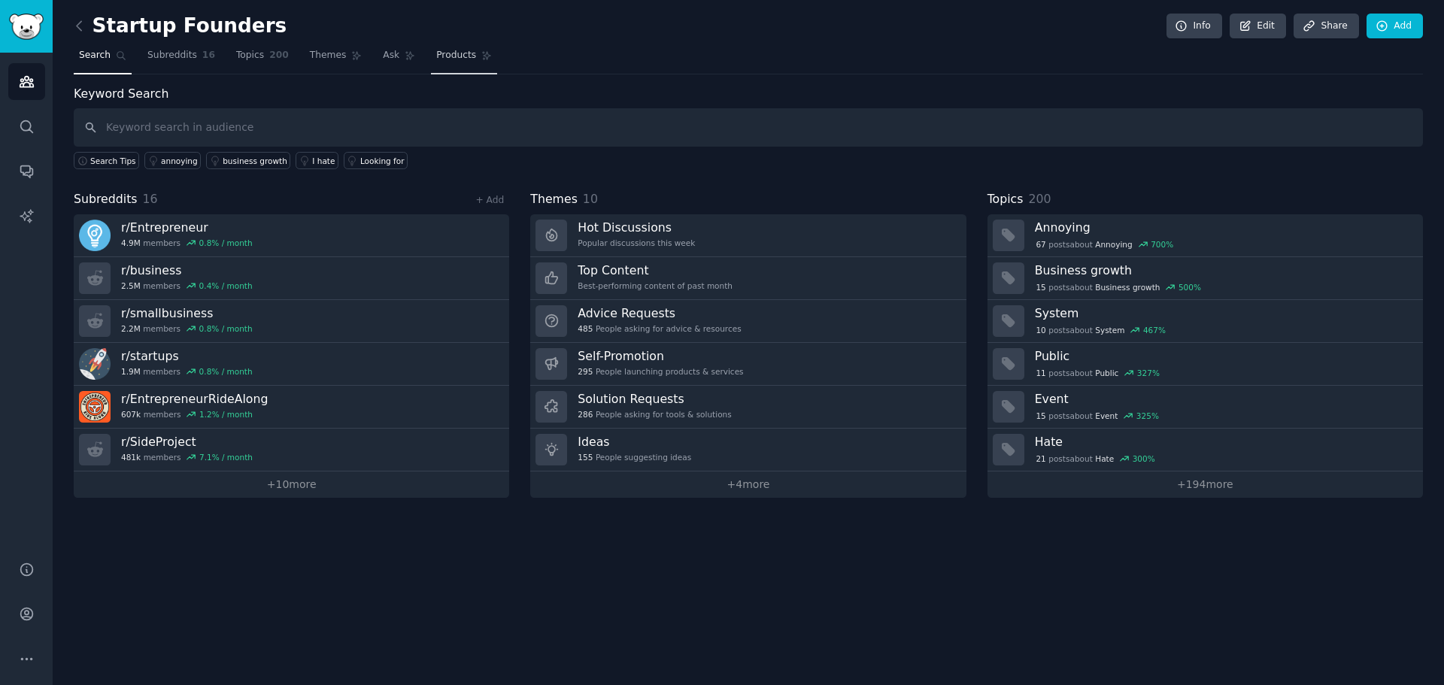
click at [436, 57] on span "Products" at bounding box center [456, 56] width 40 height 14
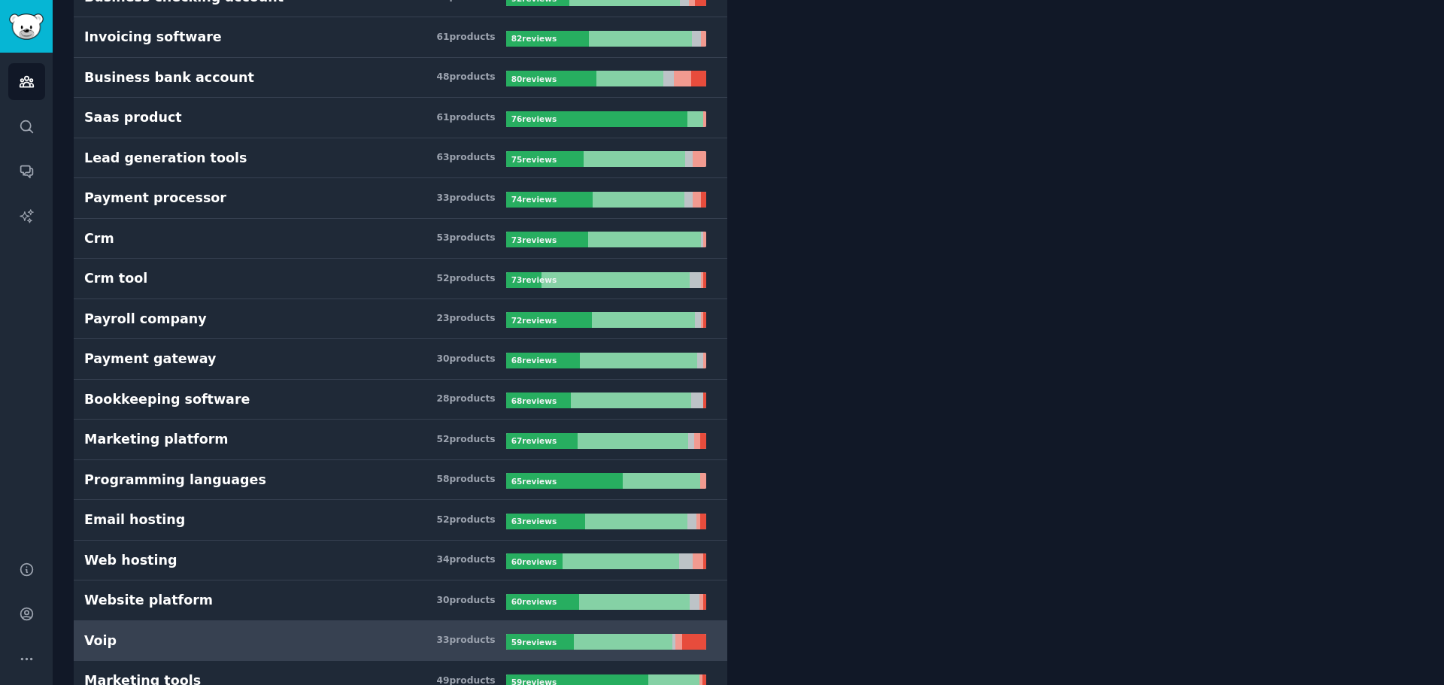
scroll to position [602, 0]
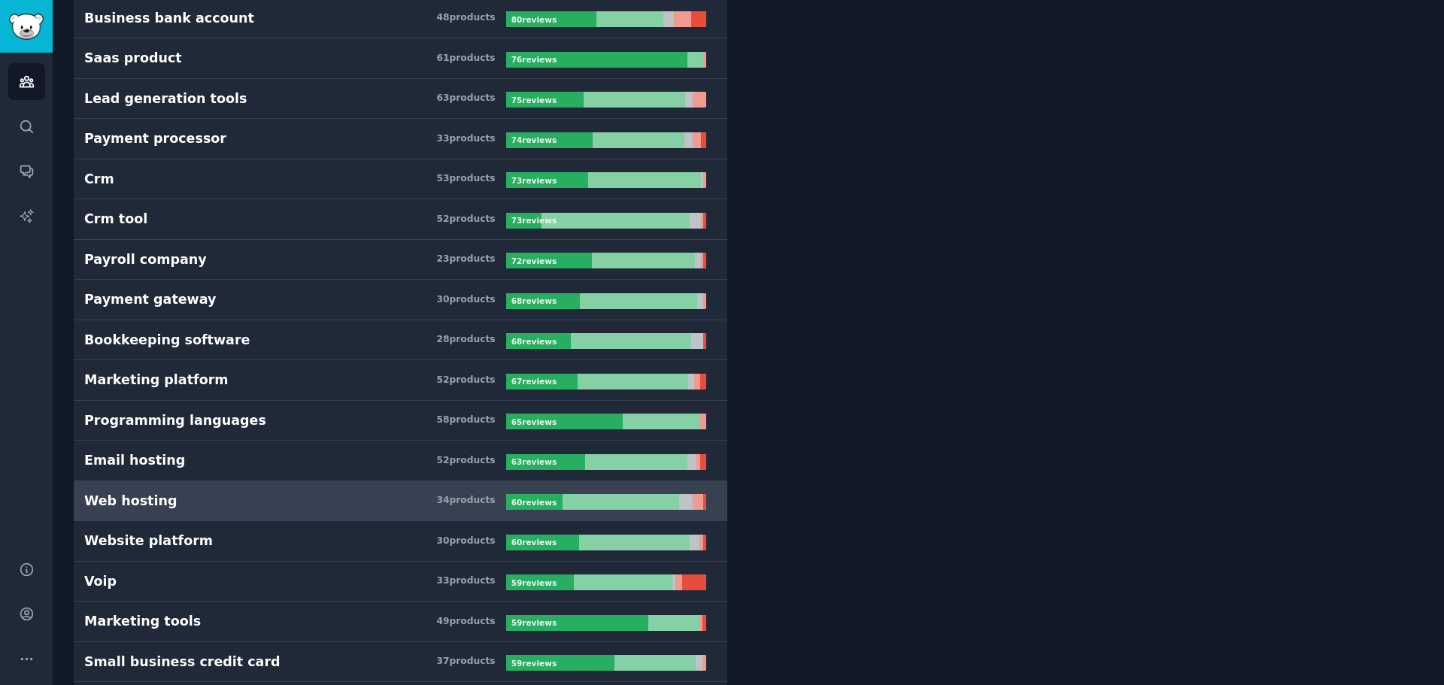
click at [129, 509] on div "Web hosting" at bounding box center [130, 501] width 92 height 19
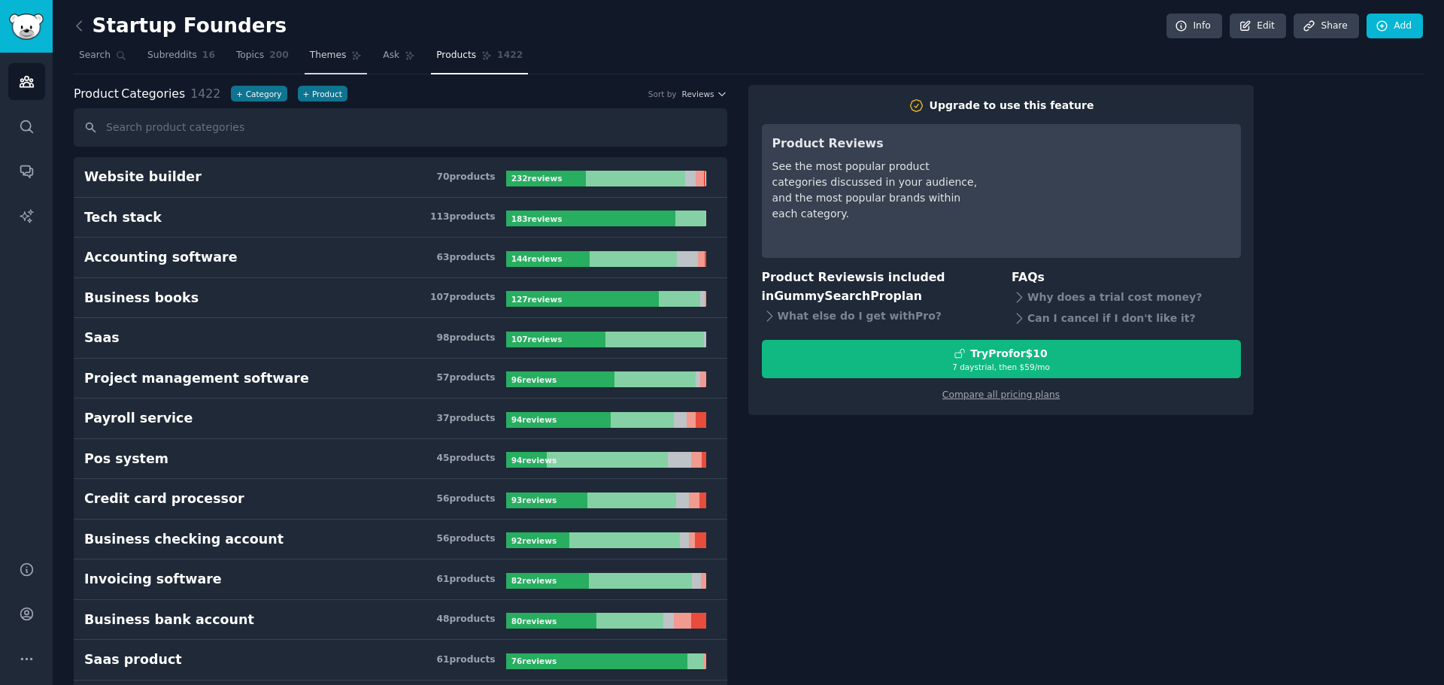
click at [313, 58] on span "Themes" at bounding box center [328, 56] width 37 height 14
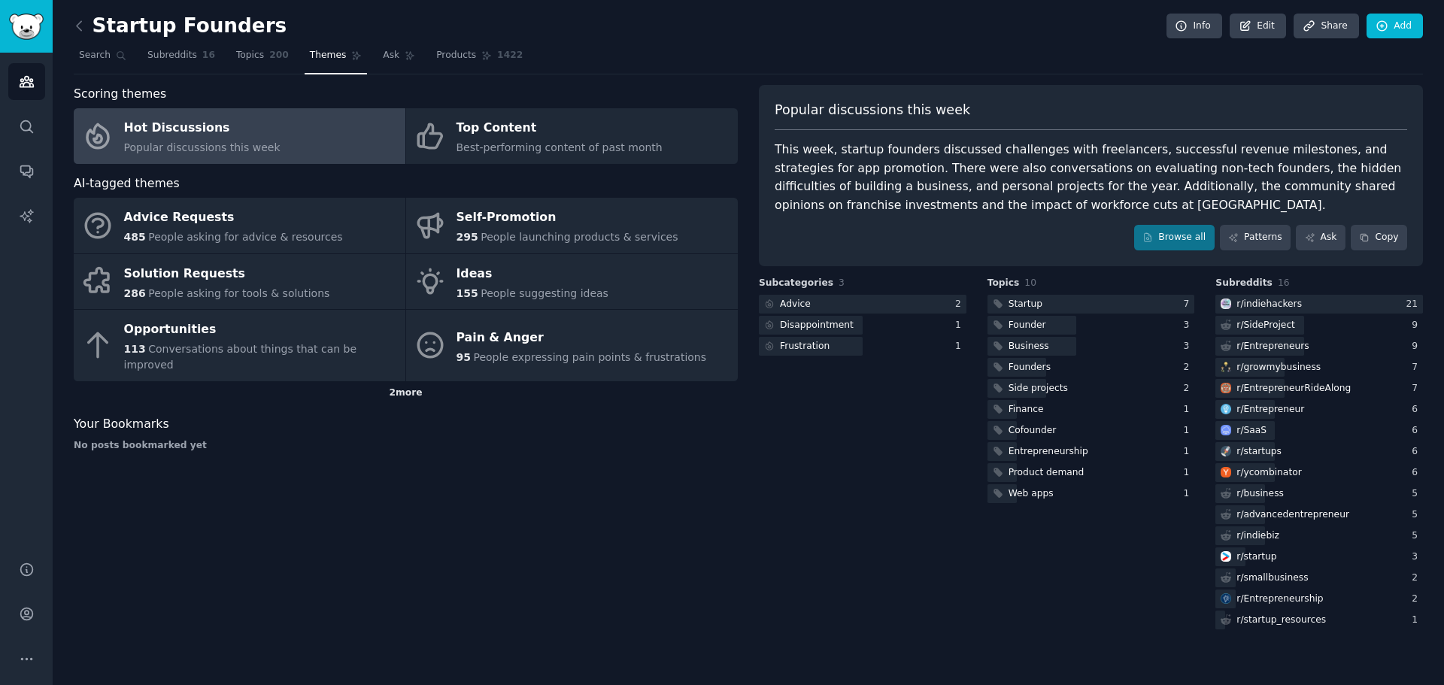
click at [415, 382] on div "2 more" at bounding box center [406, 393] width 664 height 24
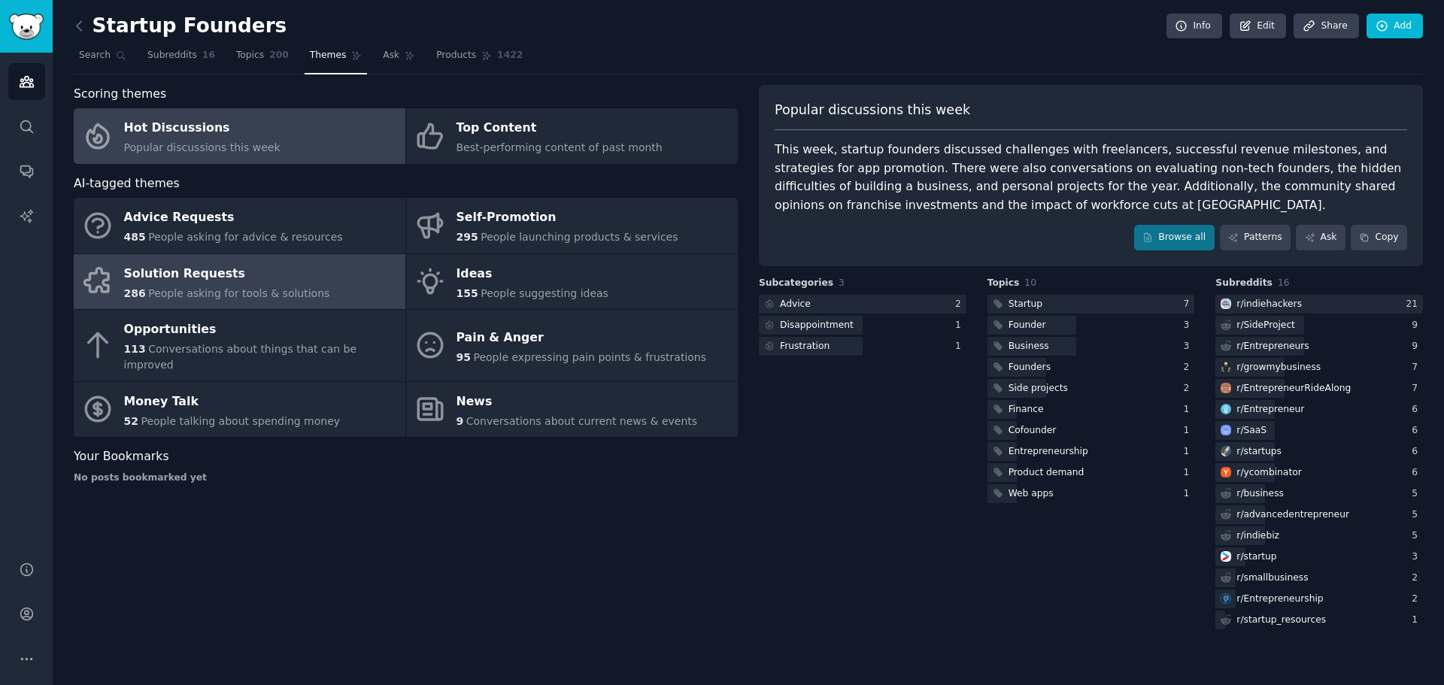
click at [197, 287] on span "People asking for tools & solutions" at bounding box center [238, 293] width 181 height 12
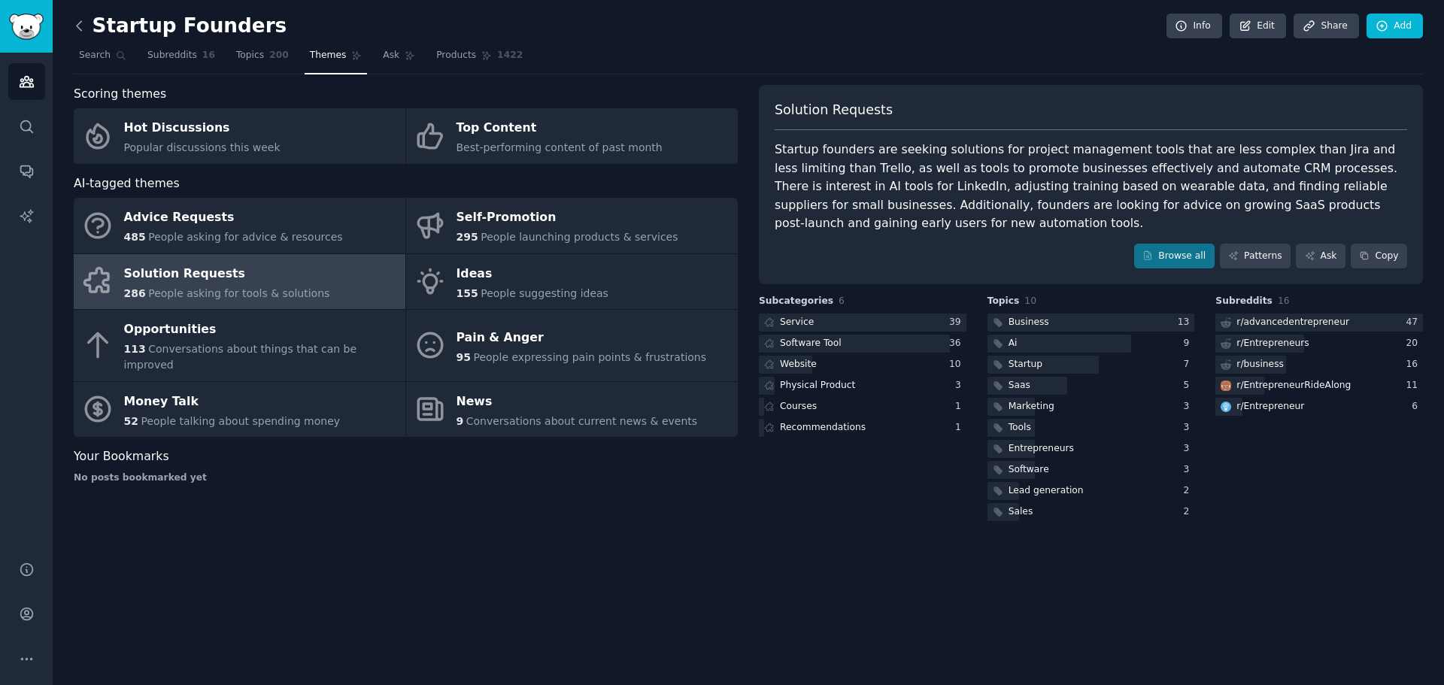
click at [74, 26] on icon at bounding box center [79, 26] width 16 height 16
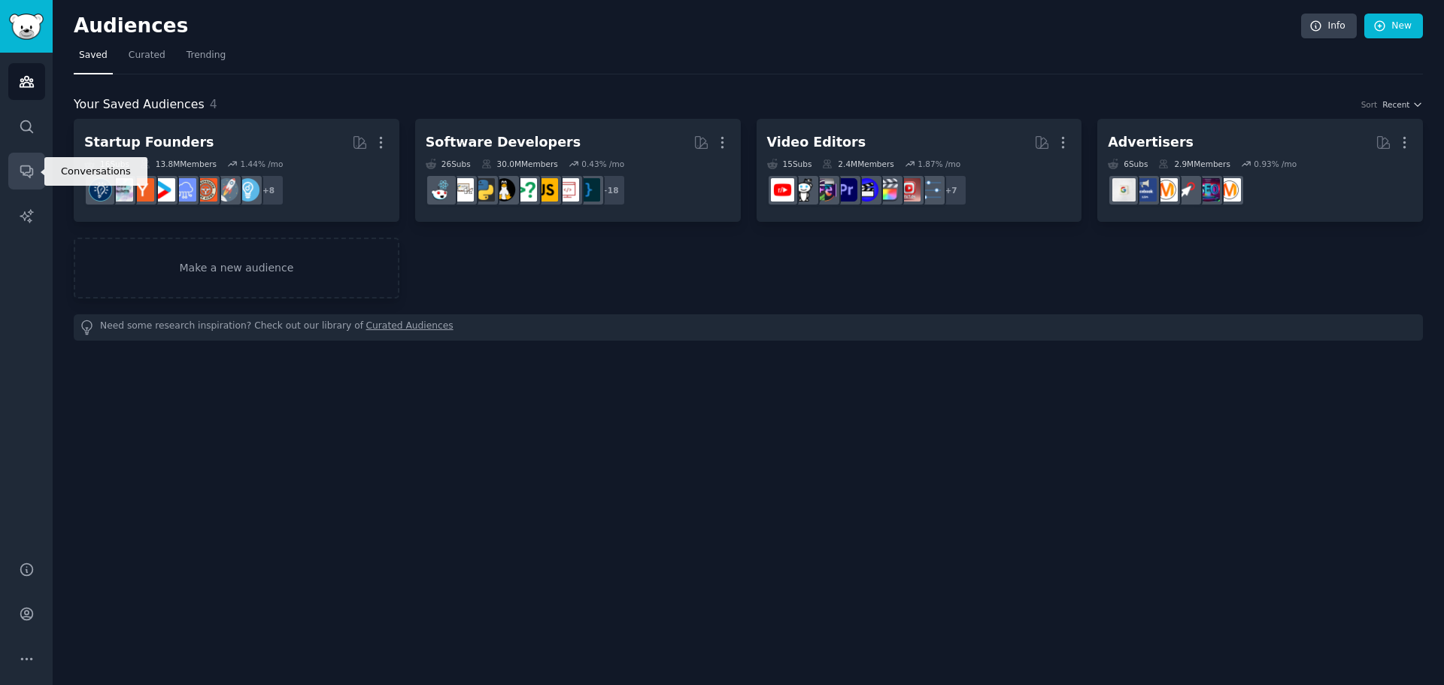
click at [33, 165] on icon "Sidebar" at bounding box center [27, 171] width 16 height 16
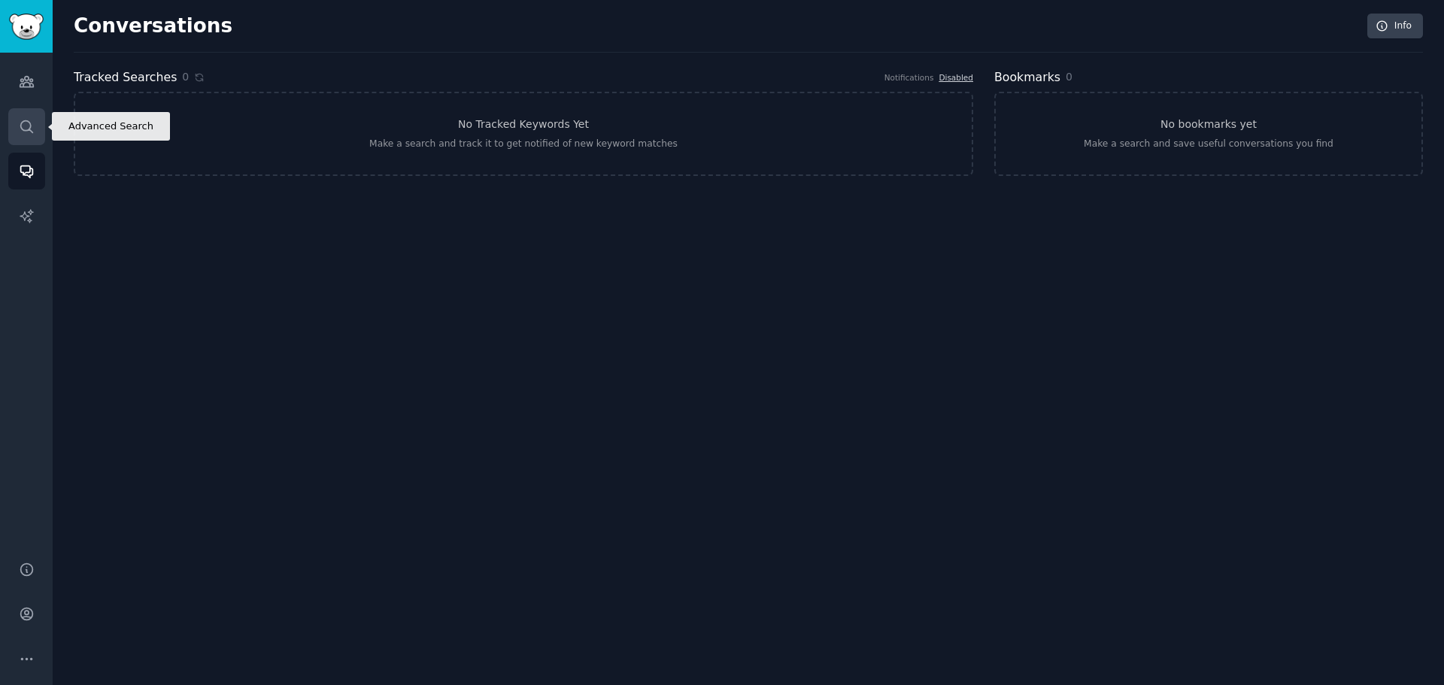
click at [17, 131] on link "Search" at bounding box center [26, 126] width 37 height 37
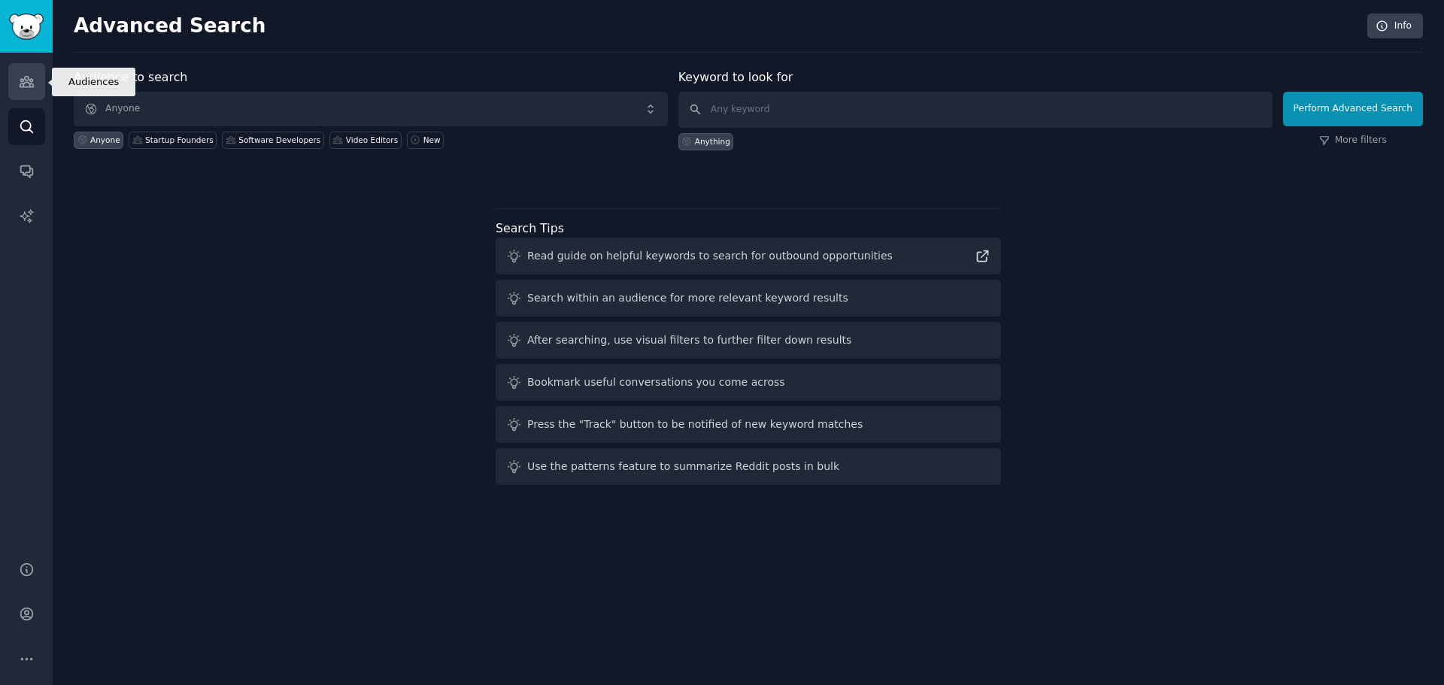
click at [27, 83] on icon "Sidebar" at bounding box center [27, 82] width 16 height 16
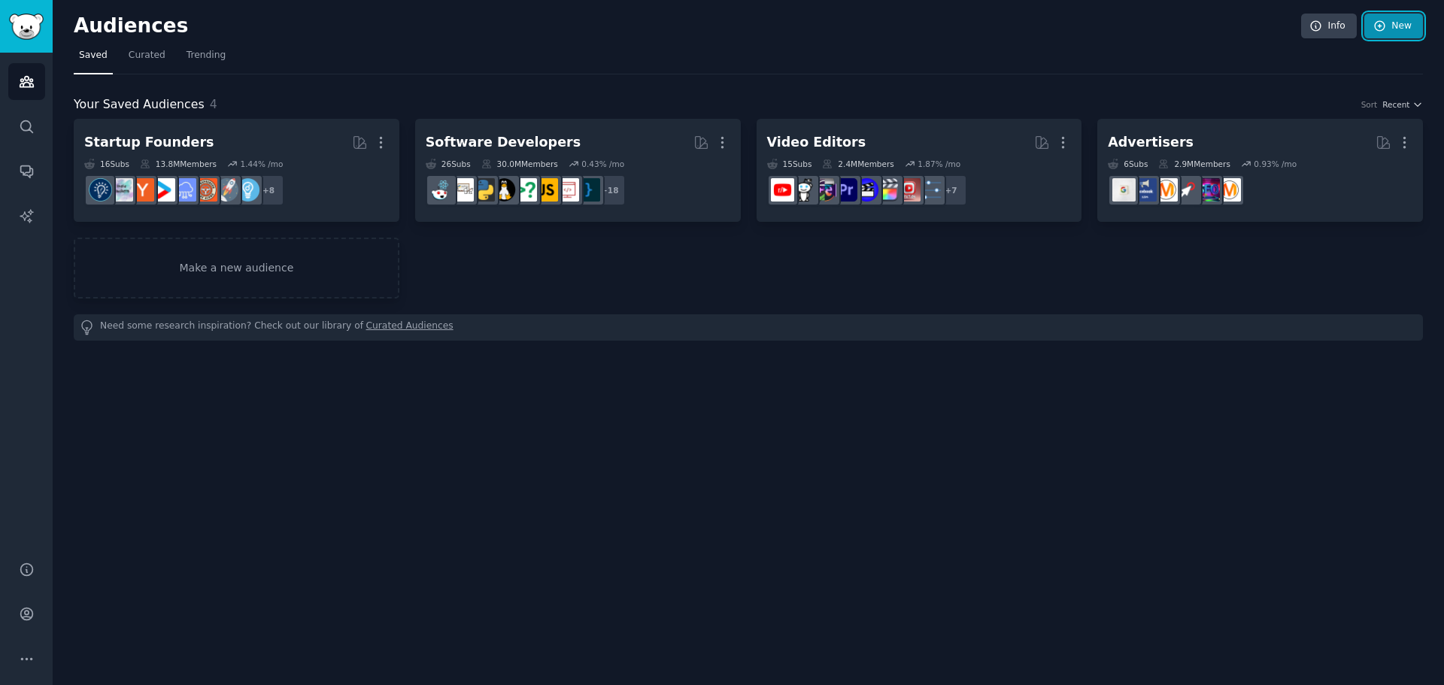
click at [1387, 26] on icon at bounding box center [1380, 27] width 14 height 14
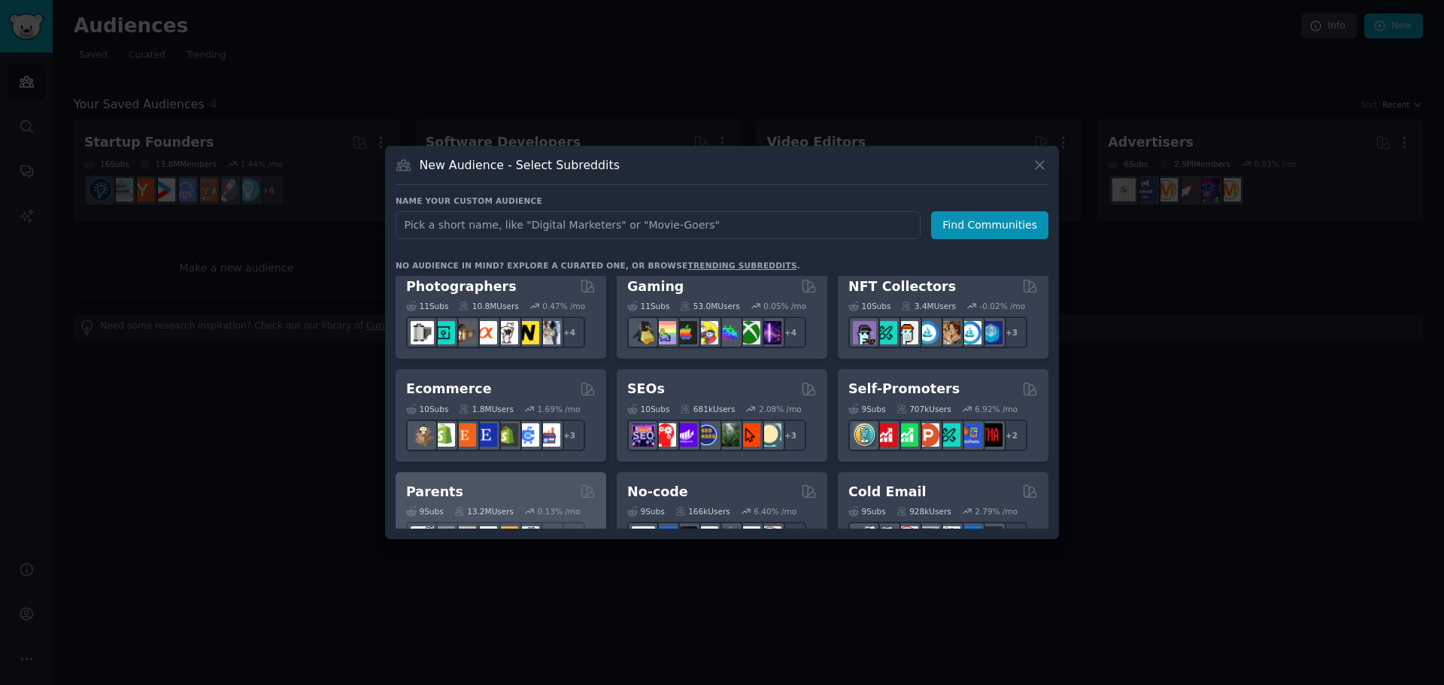
scroll to position [602, 0]
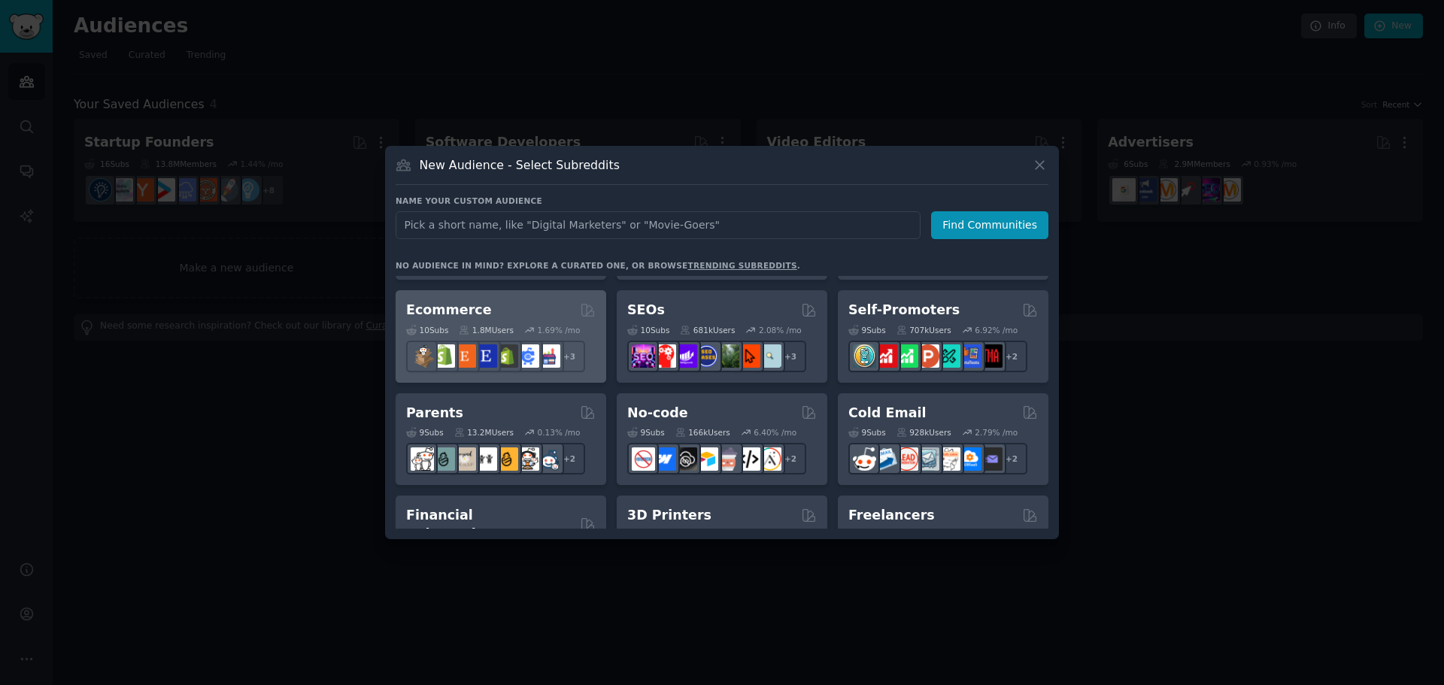
click at [522, 301] on div "Ecommerce" at bounding box center [501, 310] width 190 height 19
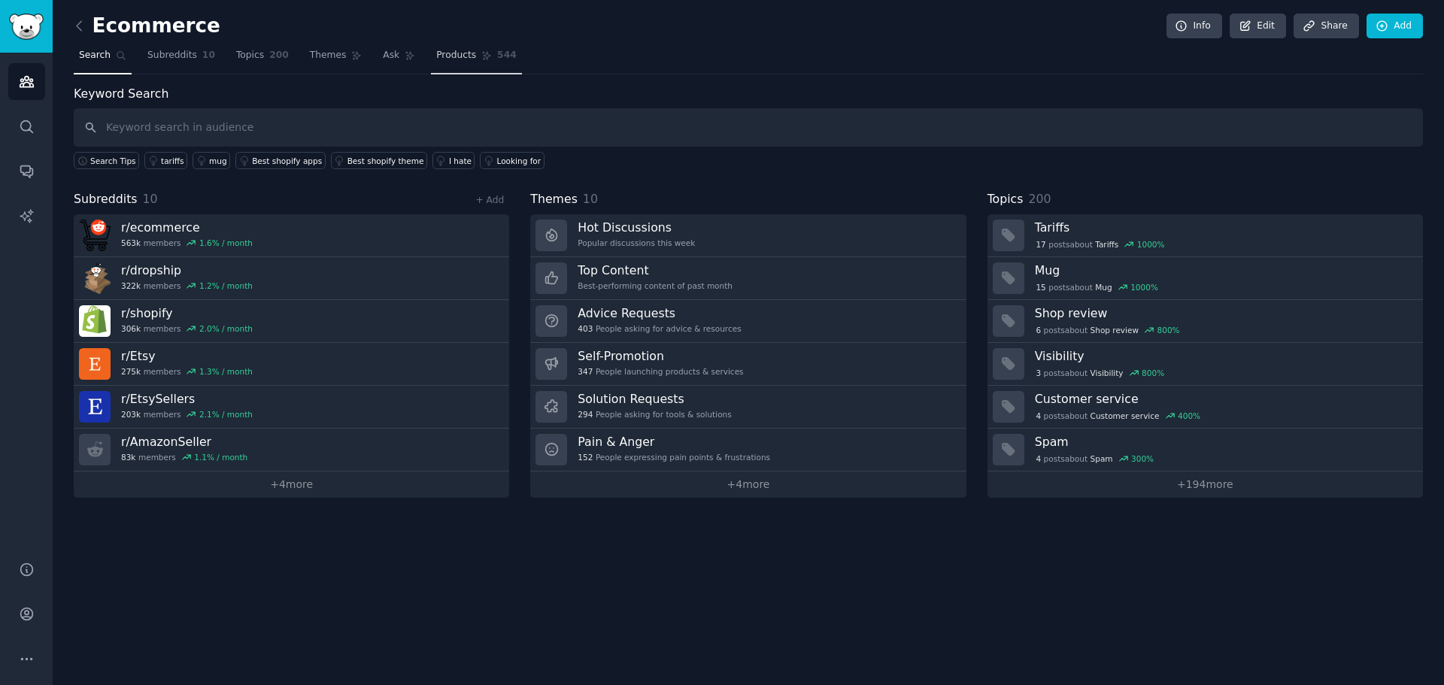
click at [438, 50] on span "Products" at bounding box center [456, 56] width 40 height 14
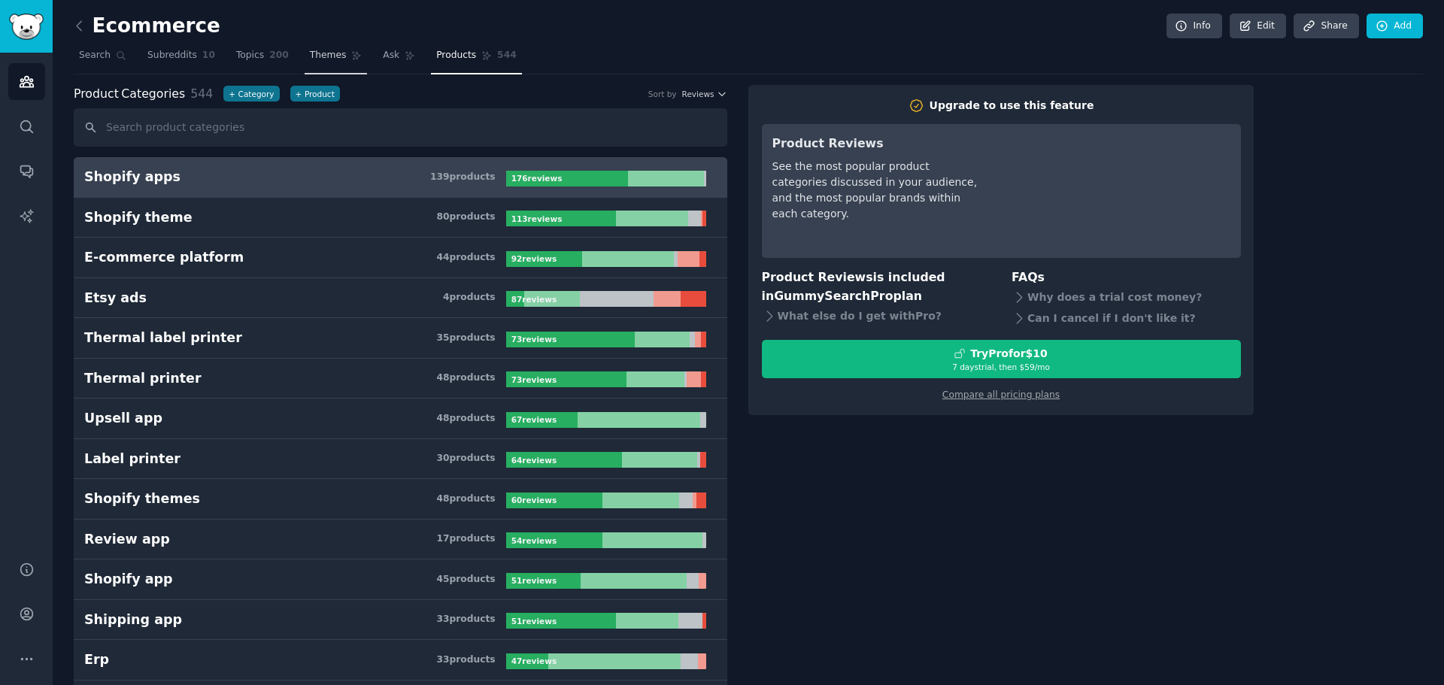
click at [320, 51] on span "Themes" at bounding box center [328, 56] width 37 height 14
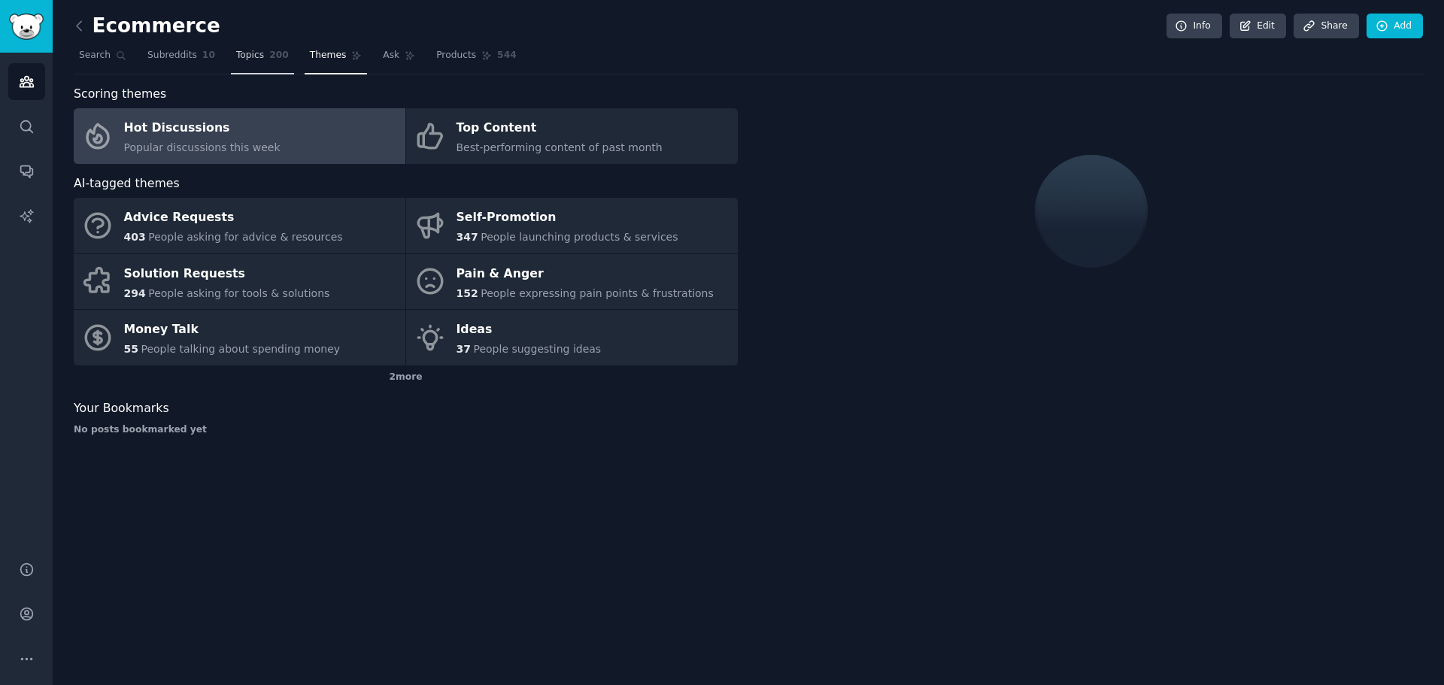
click at [240, 53] on span "Topics" at bounding box center [250, 56] width 28 height 14
click at [243, 53] on span "Topics" at bounding box center [250, 56] width 28 height 14
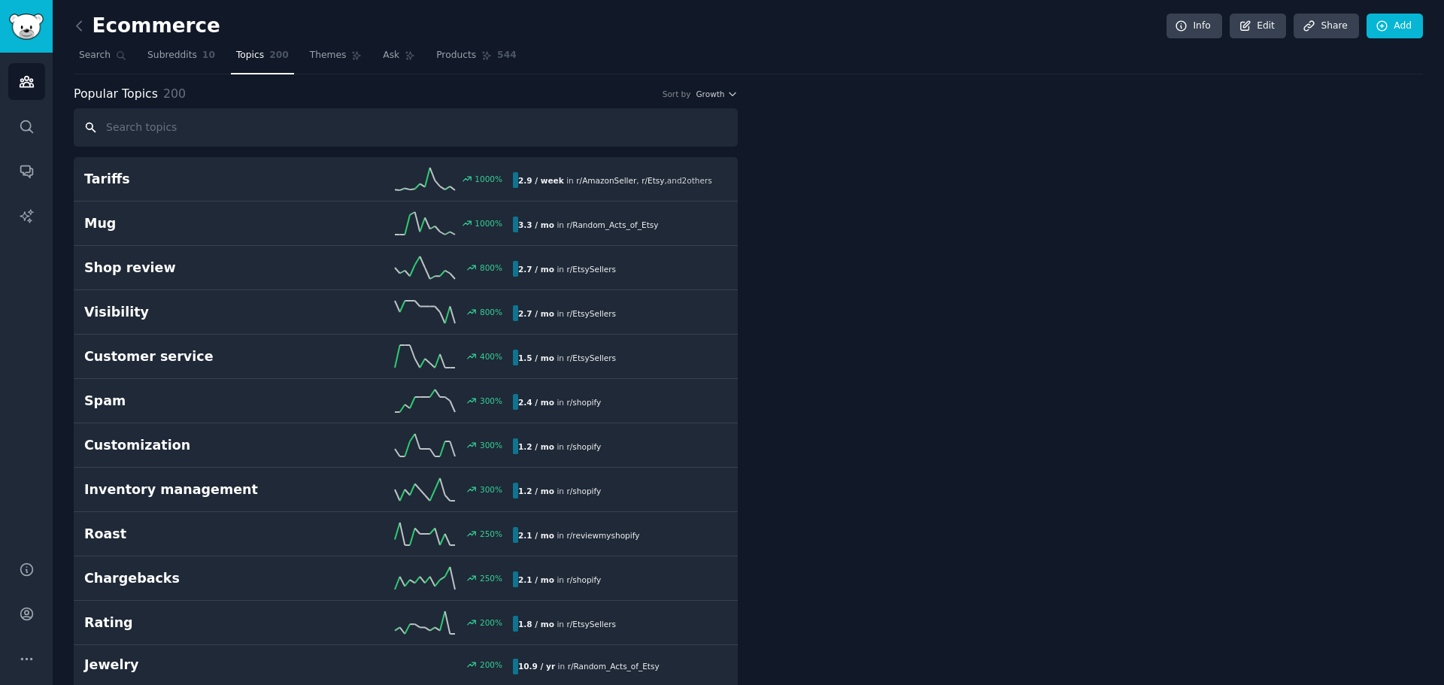
click at [158, 126] on input "text" at bounding box center [406, 127] width 664 height 38
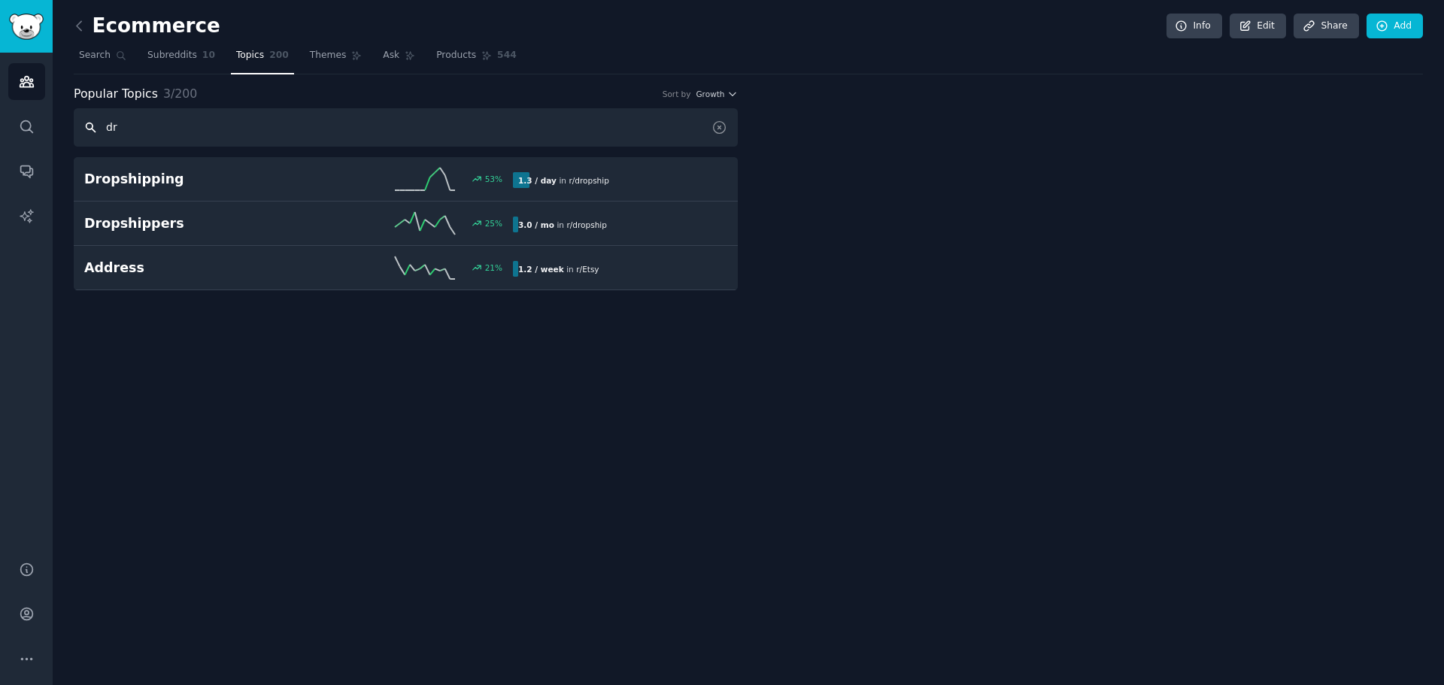
type input "d"
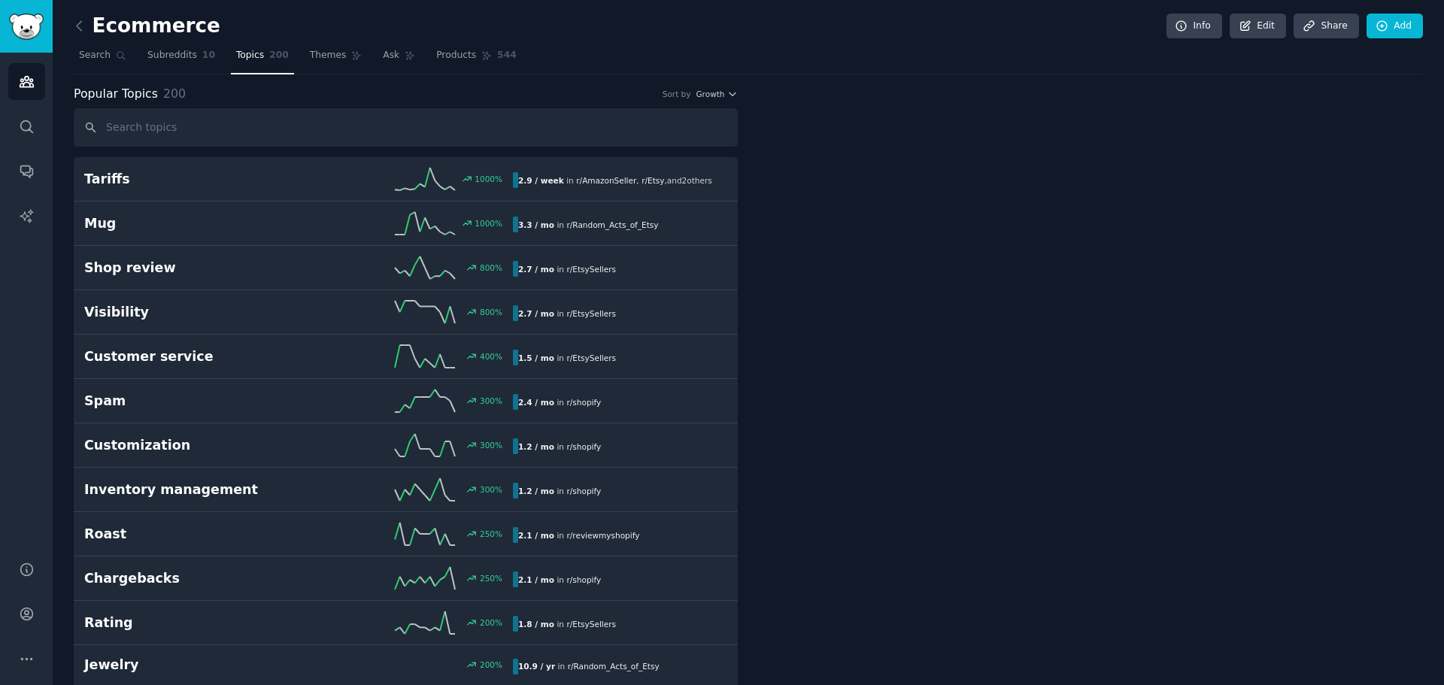
click at [171, 68] on link "Subreddits 10" at bounding box center [181, 59] width 78 height 31
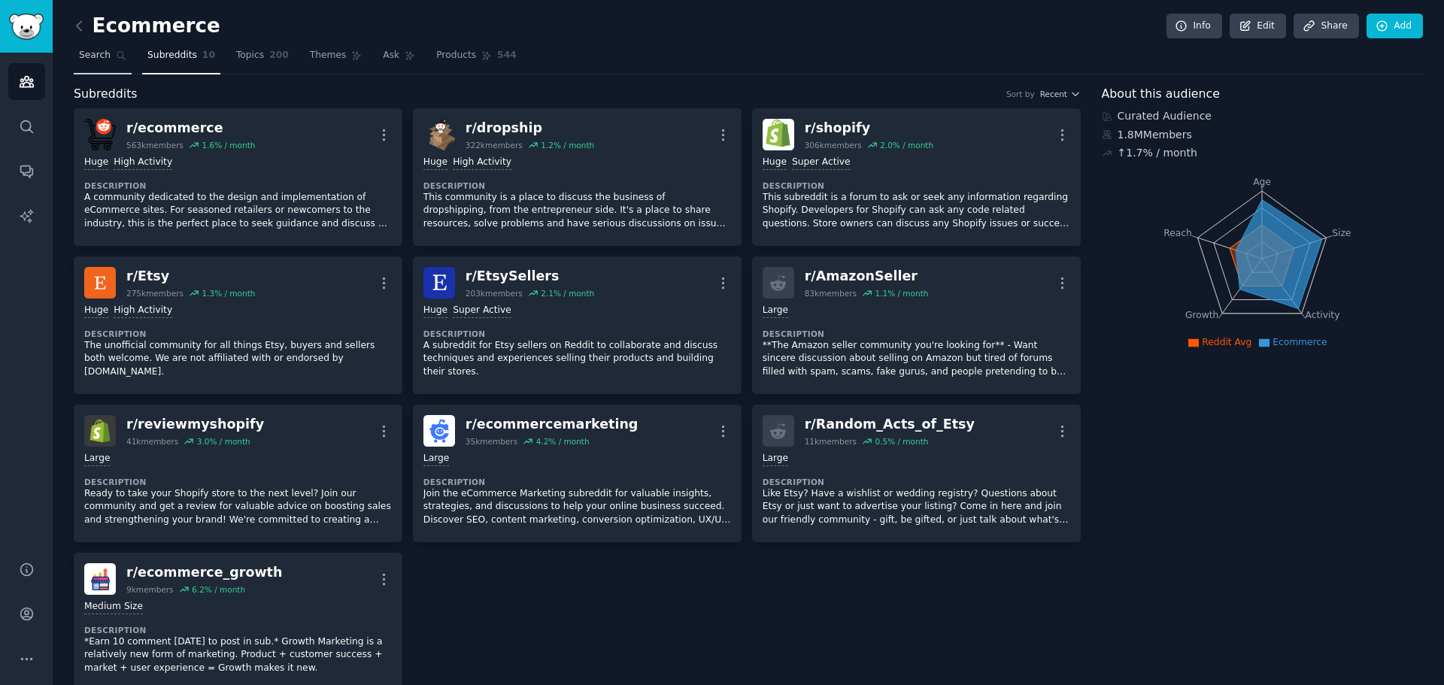
drag, startPoint x: 109, startPoint y: 69, endPoint x: 117, endPoint y: 51, distance: 19.9
click at [109, 69] on link "Search" at bounding box center [103, 59] width 58 height 31
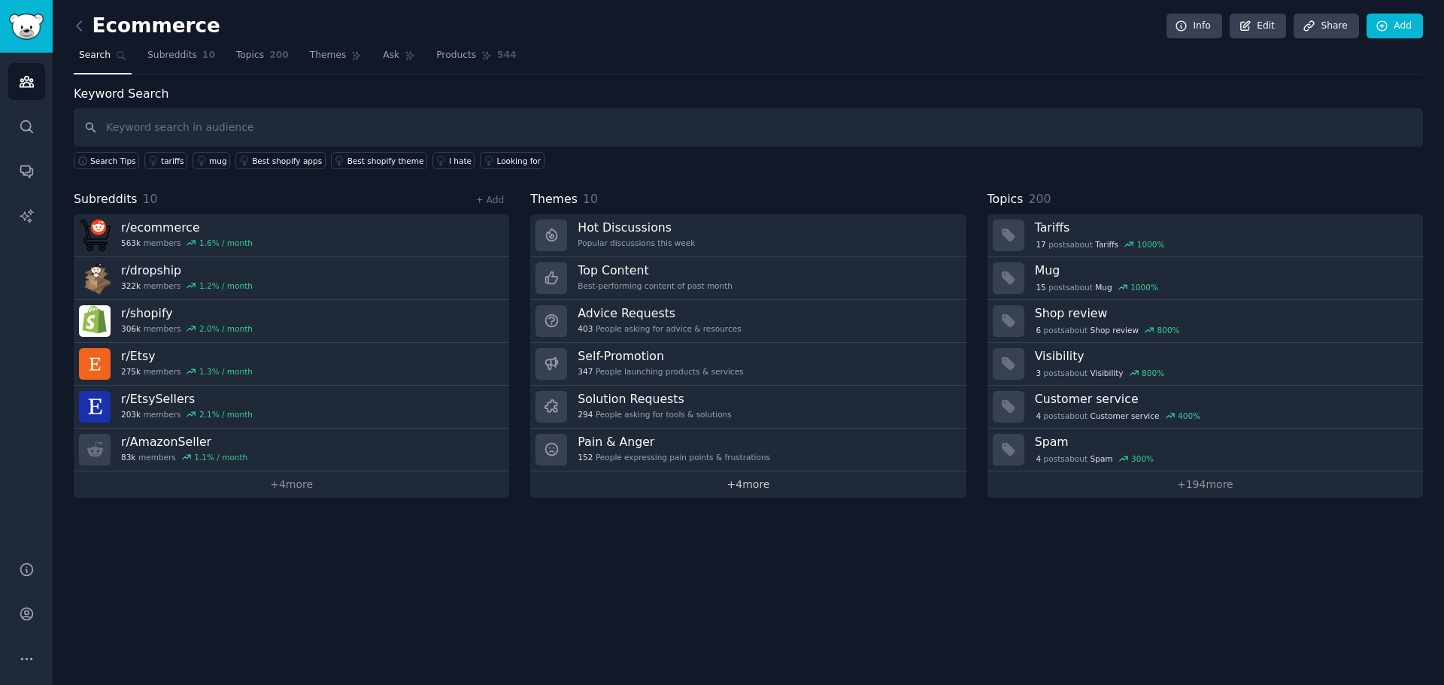
click at [702, 488] on link "+ 4 more" at bounding box center [747, 485] width 435 height 26
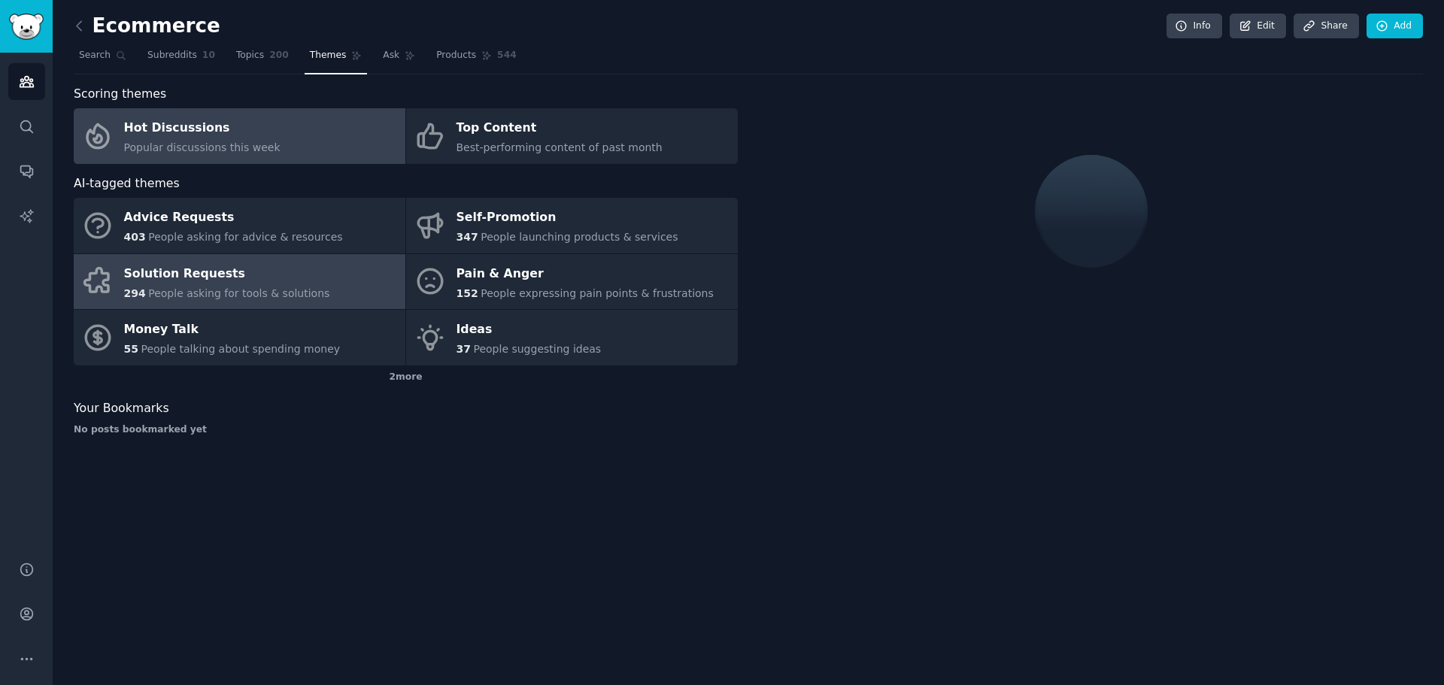
click at [213, 272] on div "Solution Requests" at bounding box center [227, 274] width 206 height 24
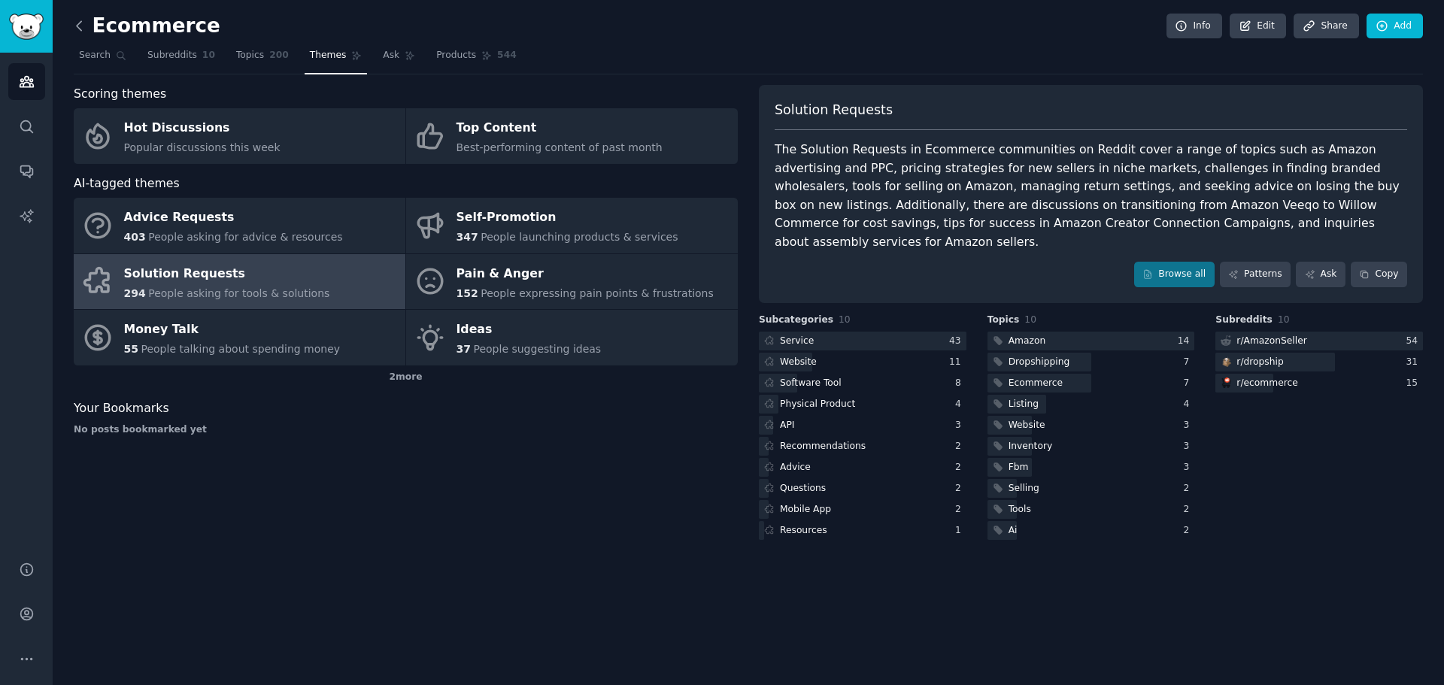
click at [78, 23] on icon at bounding box center [79, 25] width 5 height 9
